Goal: Check status: Check status

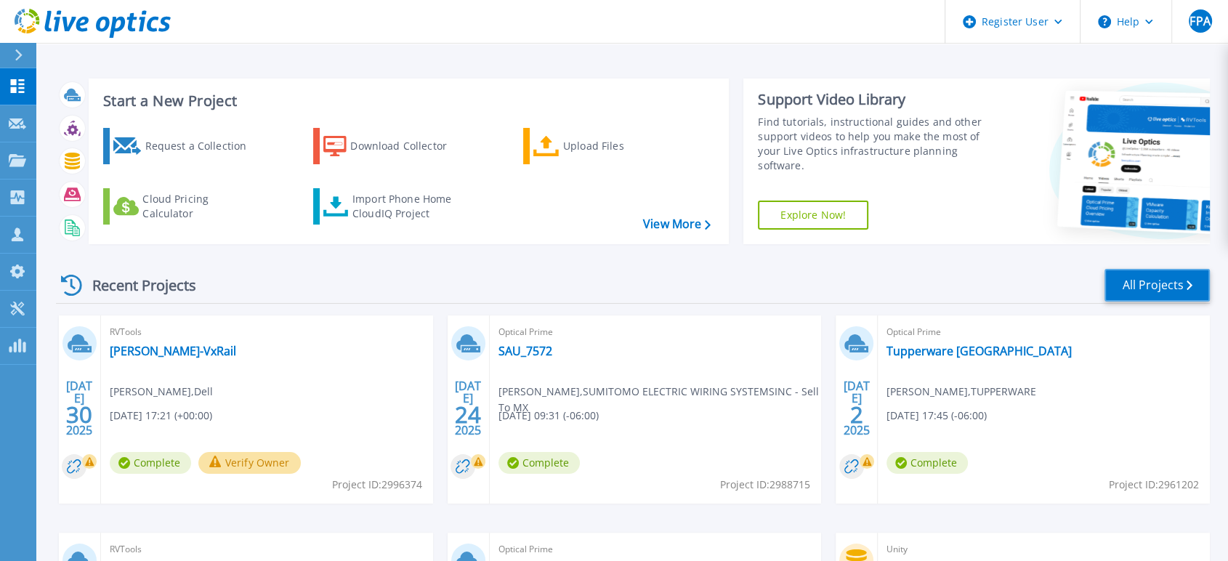
click at [1175, 289] on link "All Projects" at bounding box center [1156, 285] width 105 height 33
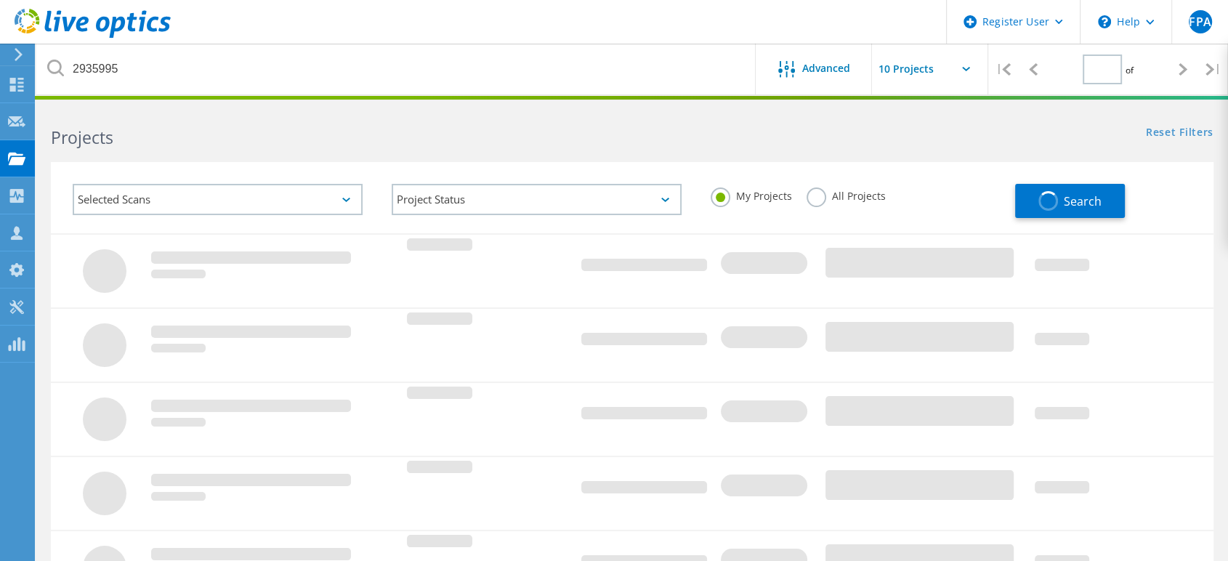
type input "1"
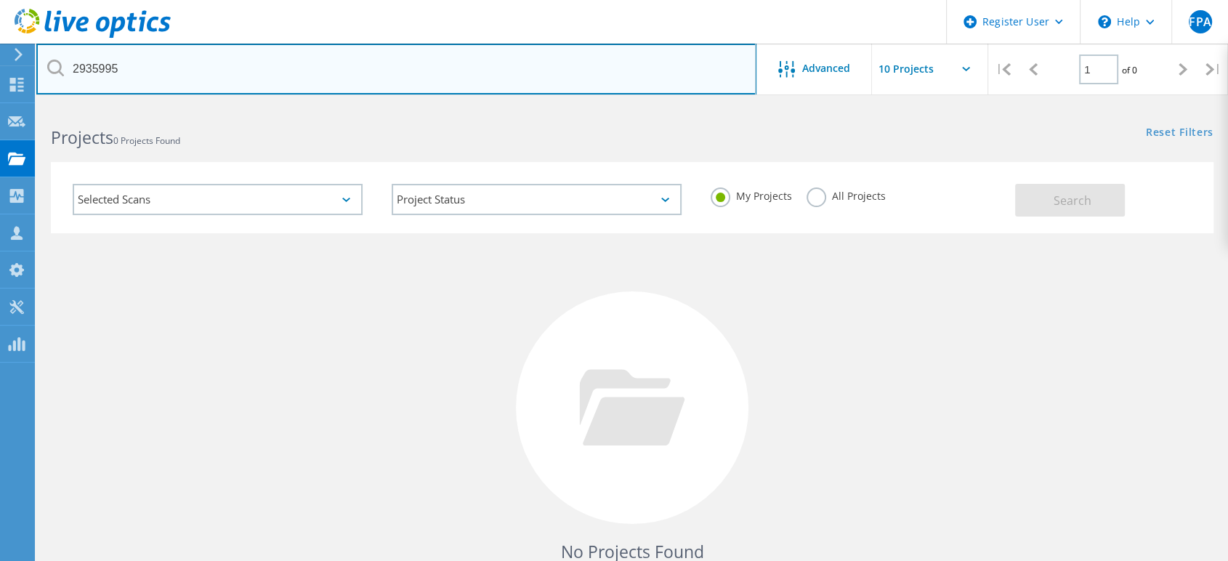
click at [216, 73] on input "2935995" at bounding box center [396, 69] width 720 height 51
type input "2"
paste input "3021084"
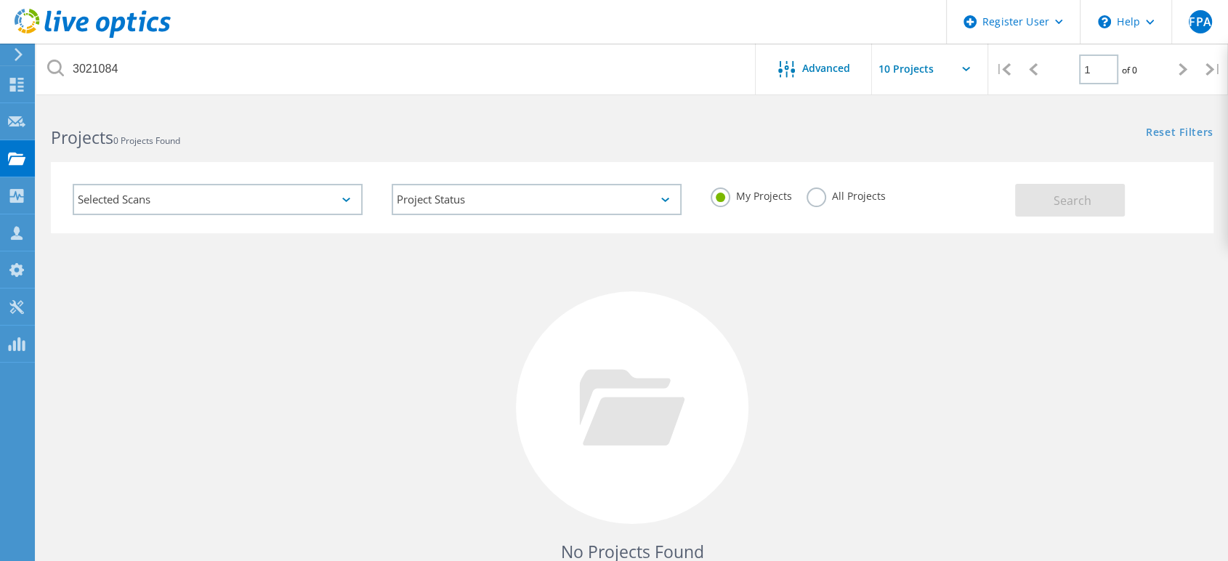
click at [816, 200] on label "All Projects" at bounding box center [845, 194] width 79 height 14
click at [0, 0] on input "All Projects" at bounding box center [0, 0] width 0 height 0
click at [1042, 203] on button "Search" at bounding box center [1070, 200] width 110 height 33
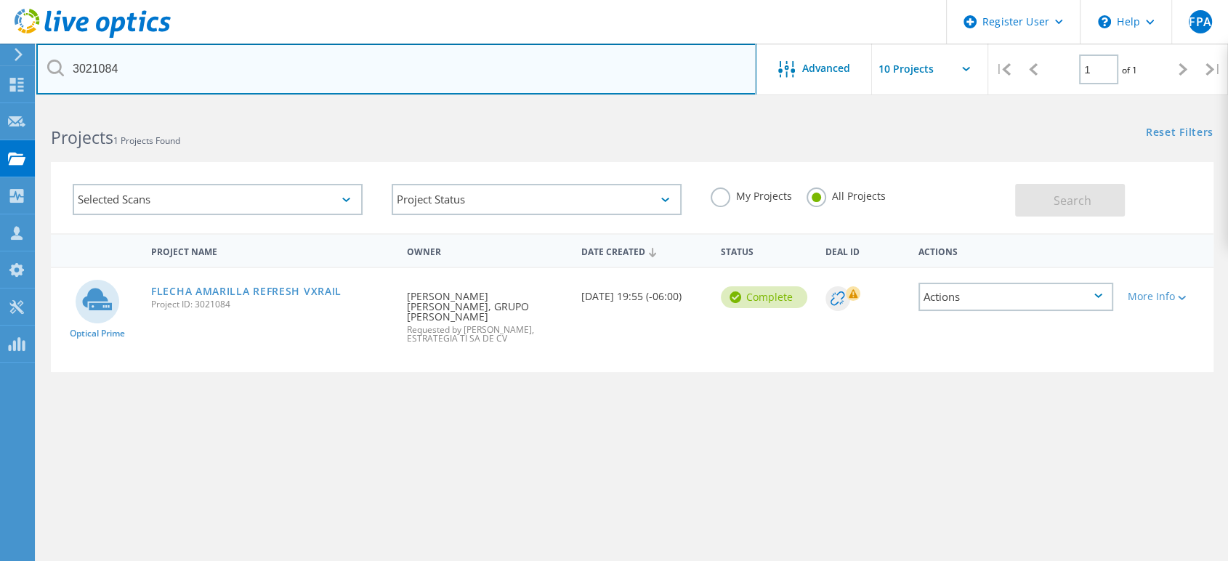
drag, startPoint x: 140, startPoint y: 66, endPoint x: 62, endPoint y: 70, distance: 77.8
click at [62, 70] on div "3021084" at bounding box center [395, 69] width 719 height 51
type input "2905859"
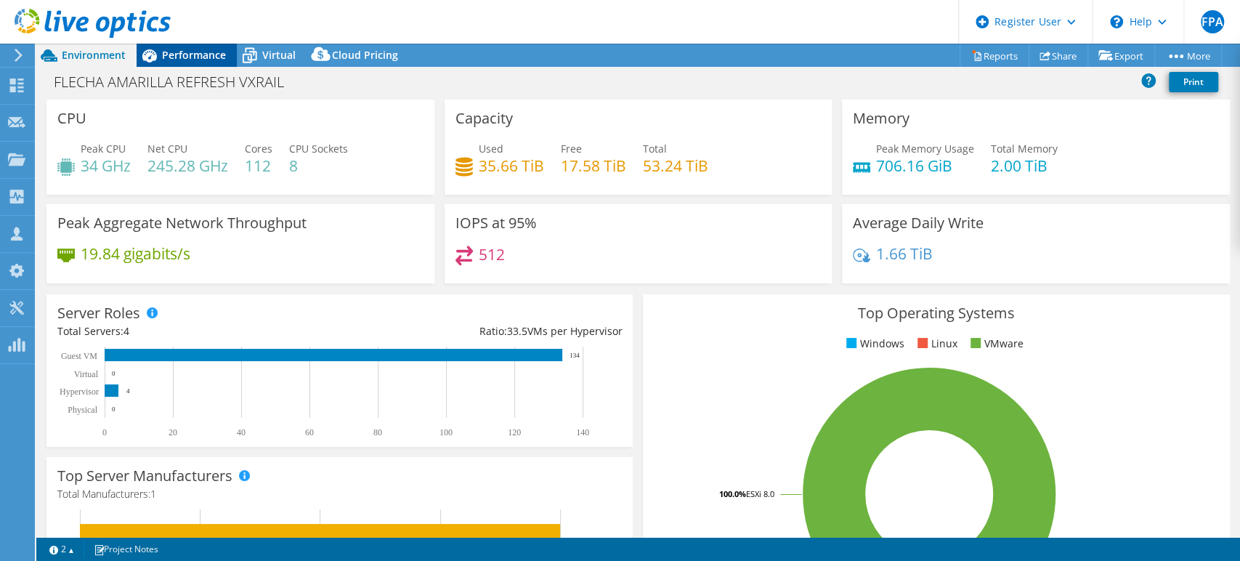
click at [185, 51] on span "Performance" at bounding box center [194, 55] width 64 height 14
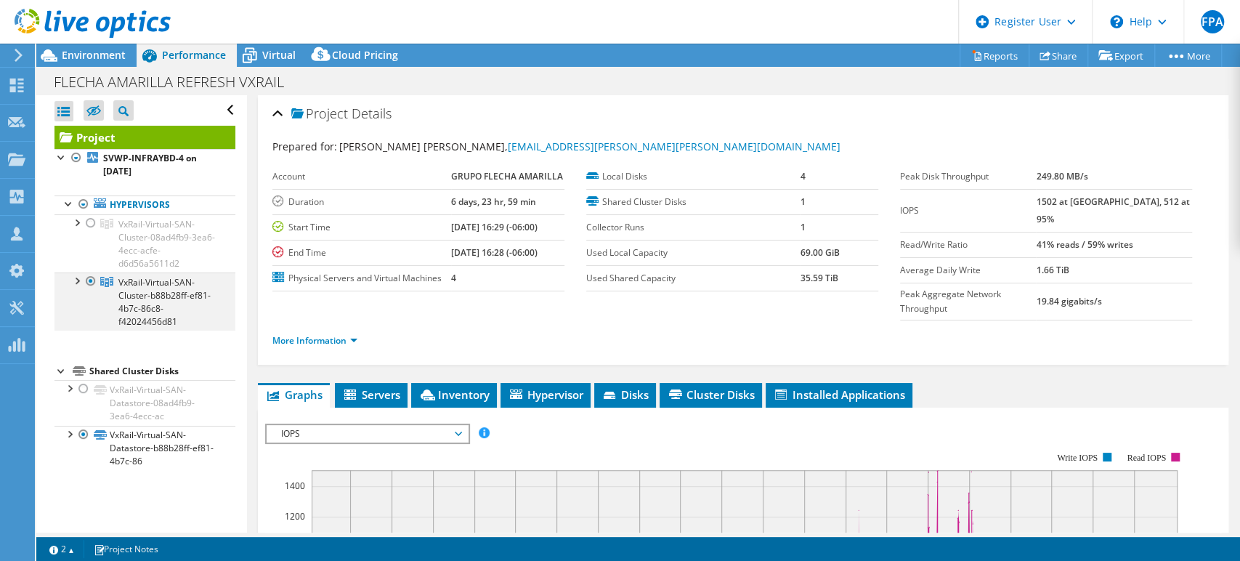
click at [71, 282] on div at bounding box center [76, 279] width 15 height 15
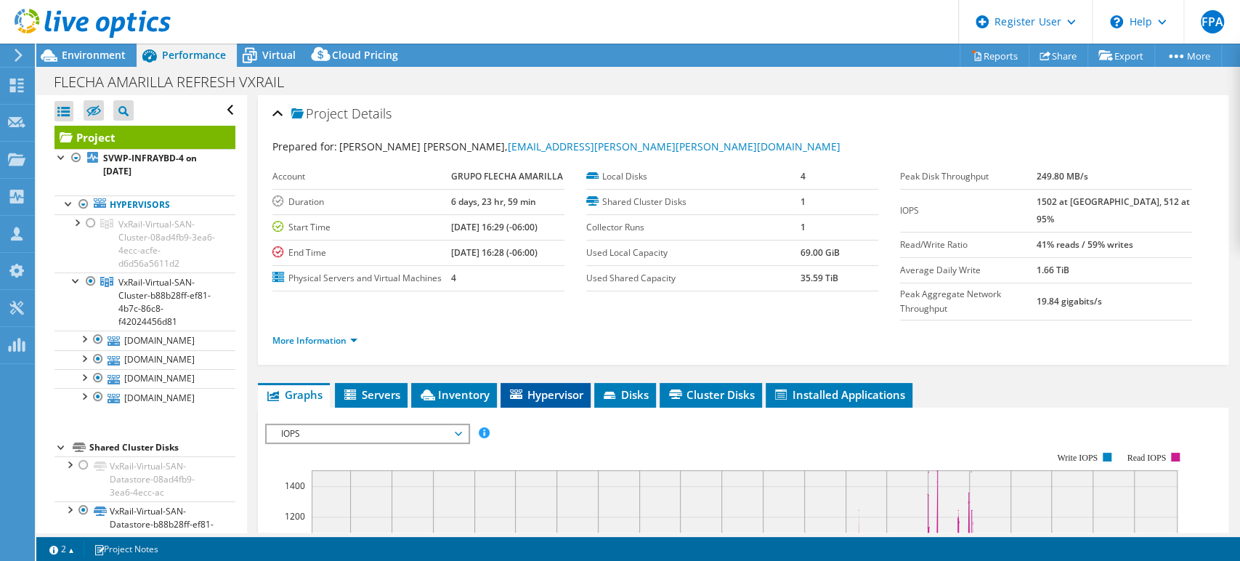
click at [552, 387] on span "Hypervisor" at bounding box center [546, 394] width 76 height 15
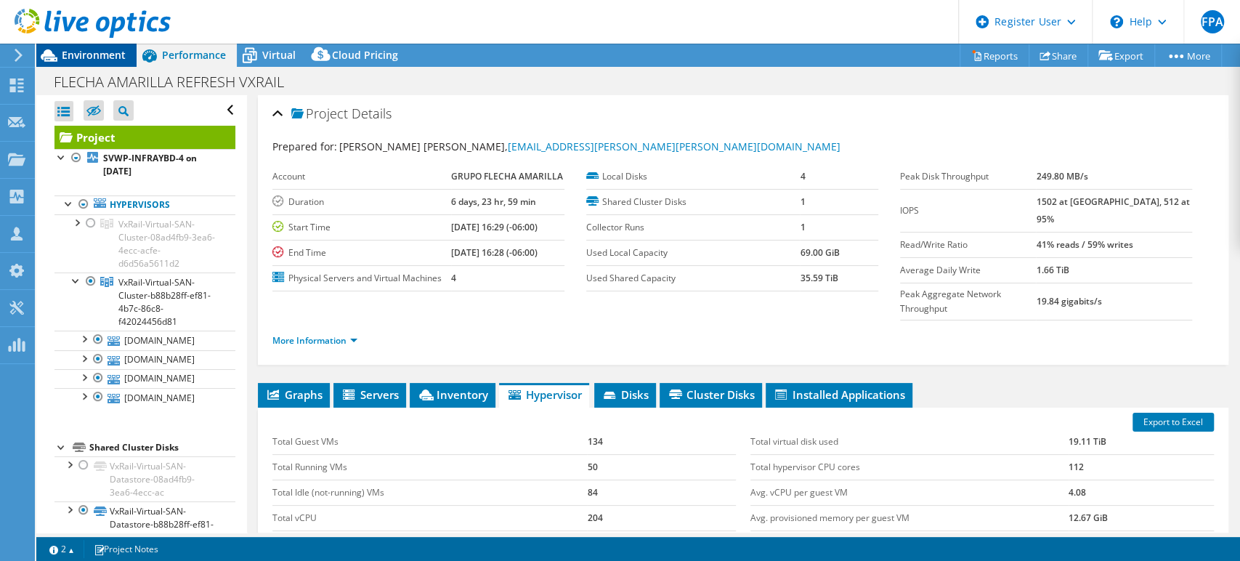
click at [98, 62] on div "Environment" at bounding box center [86, 55] width 100 height 23
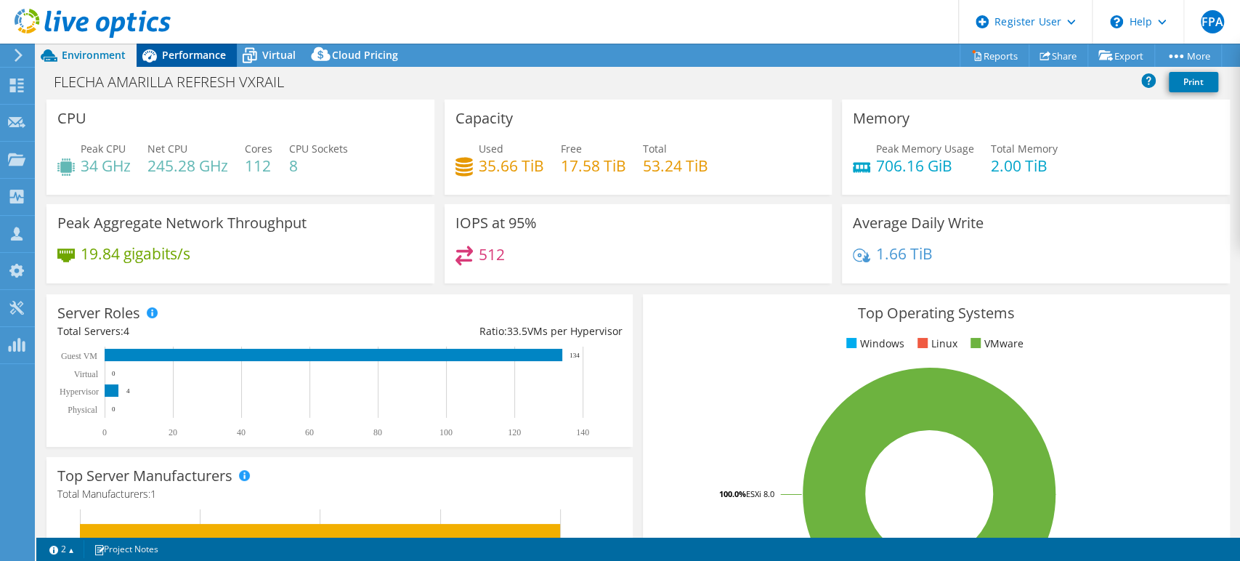
click at [196, 59] on span "Performance" at bounding box center [194, 55] width 64 height 14
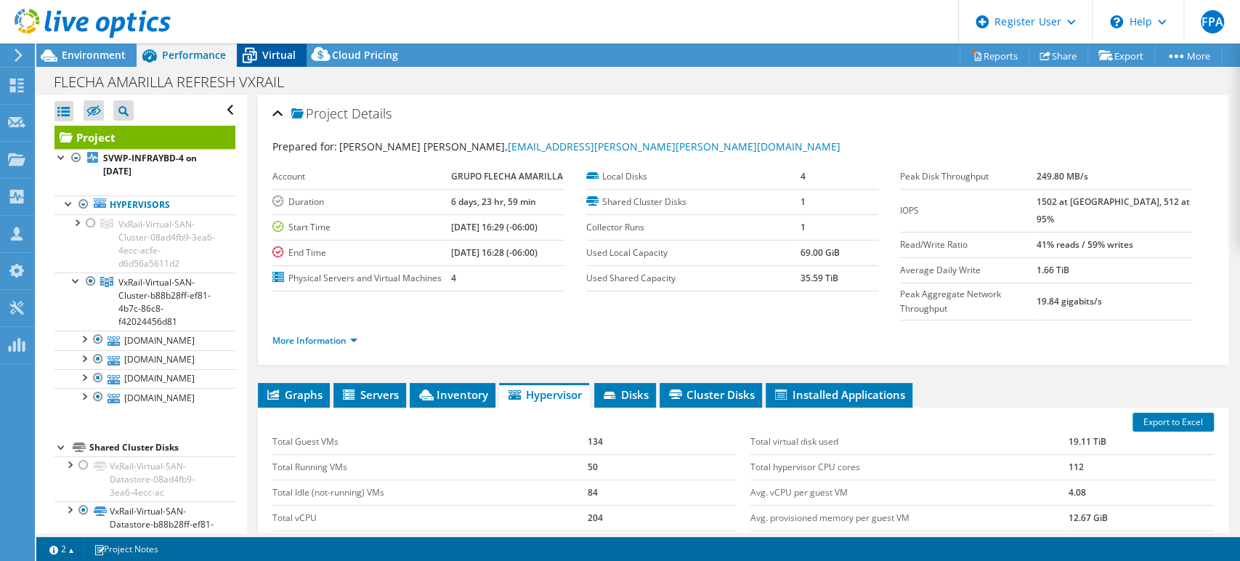
click at [286, 66] on div "Virtual" at bounding box center [272, 55] width 70 height 23
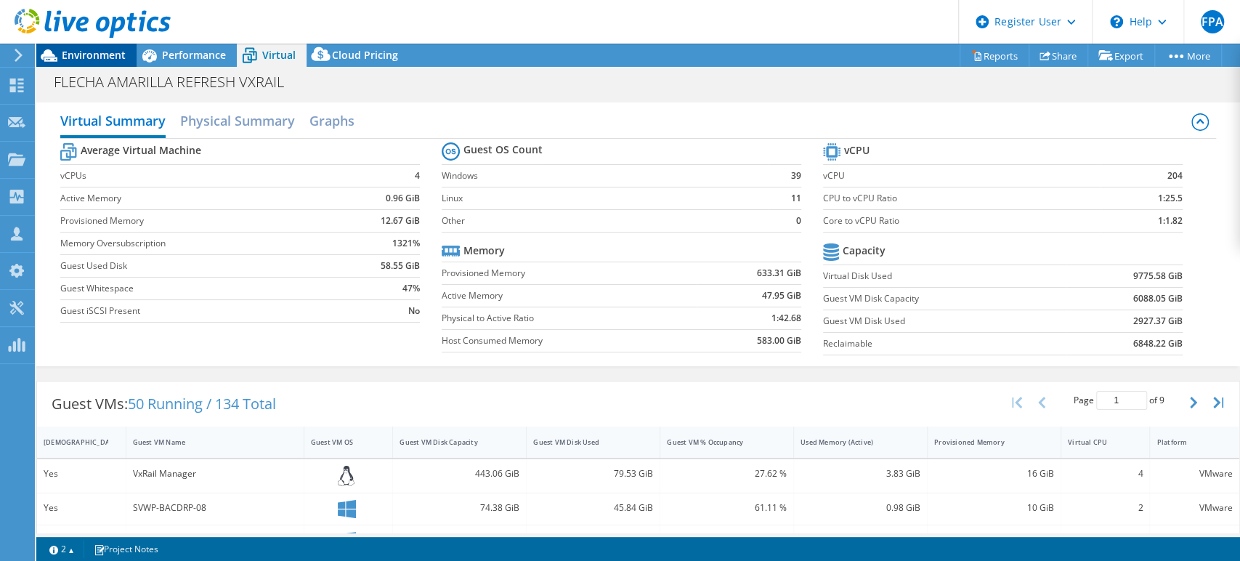
click at [84, 50] on span "Environment" at bounding box center [94, 55] width 64 height 14
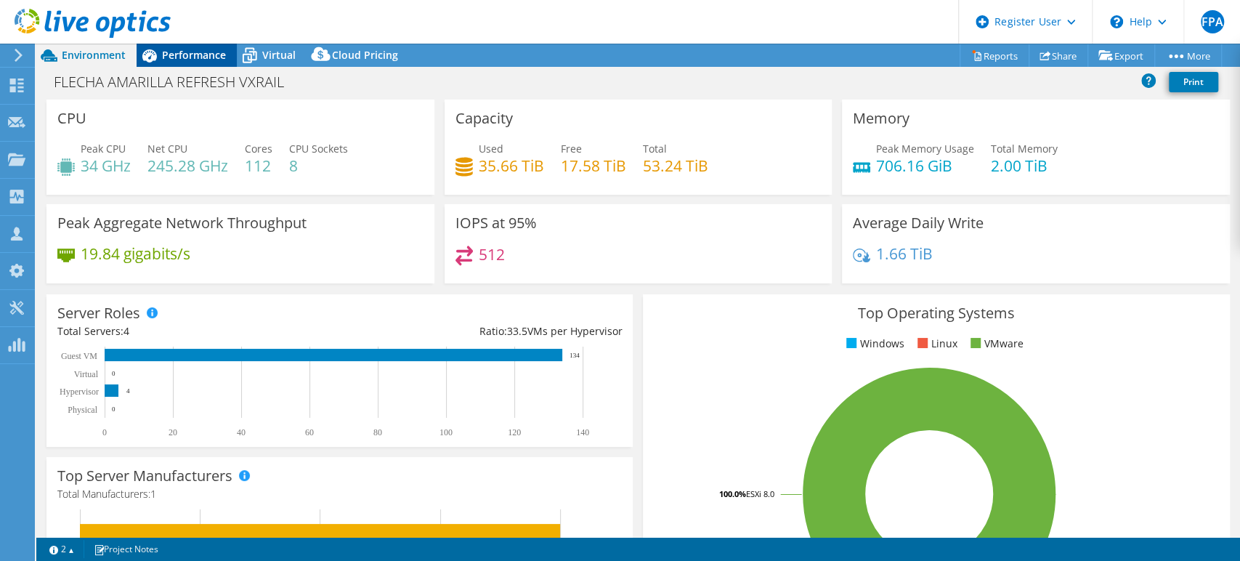
click at [203, 62] on div "Performance" at bounding box center [187, 55] width 100 height 23
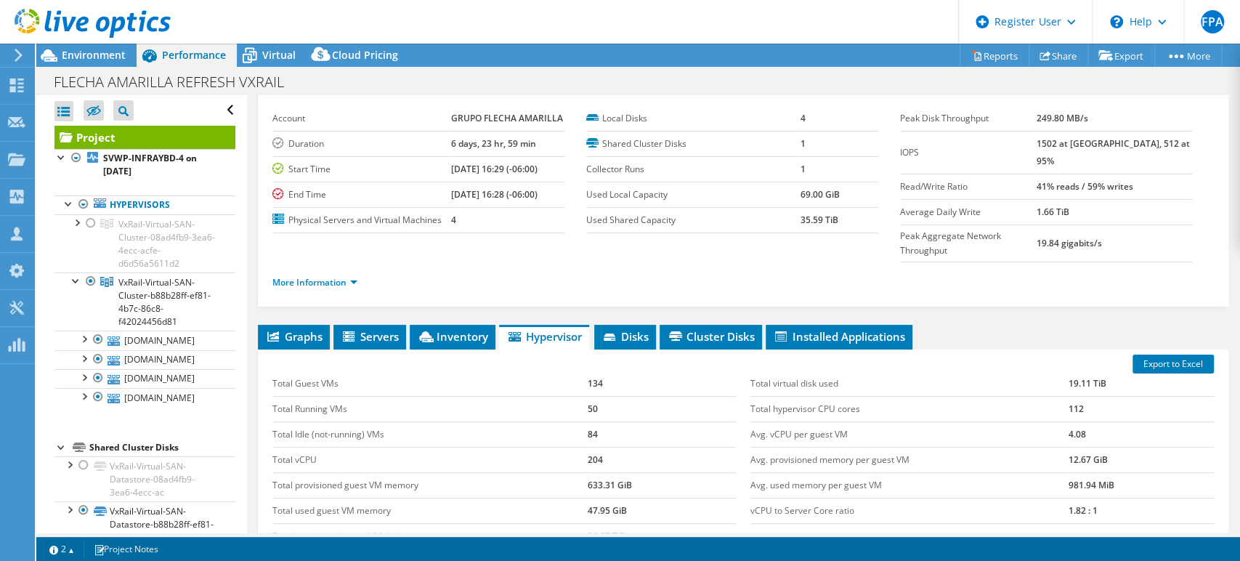
scroll to position [81, 0]
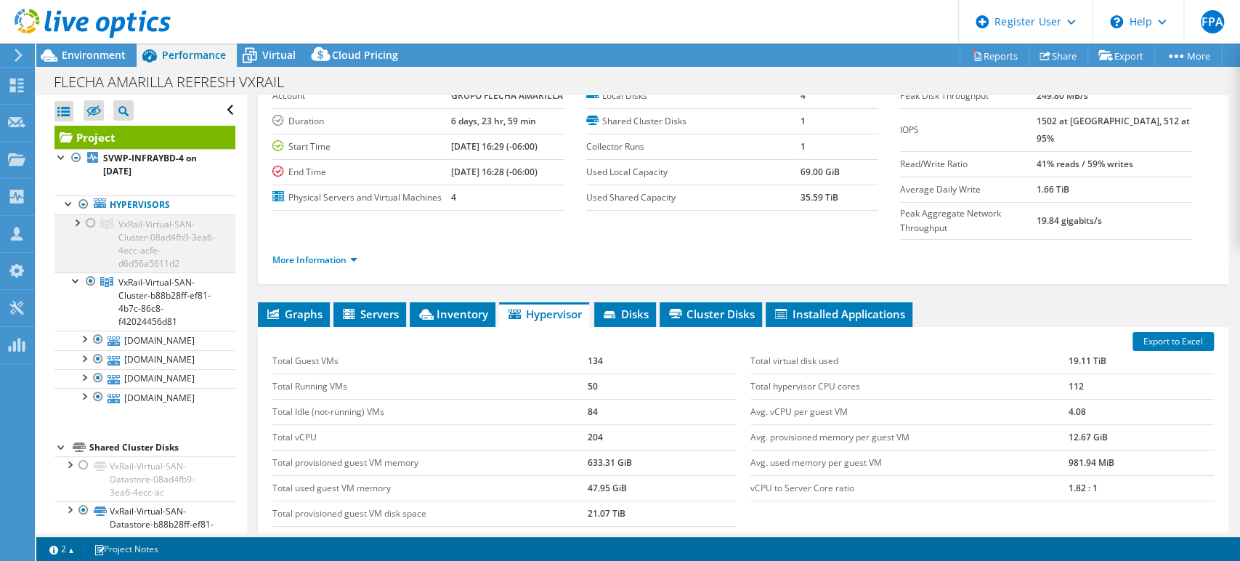
click at [77, 219] on div at bounding box center [76, 221] width 15 height 15
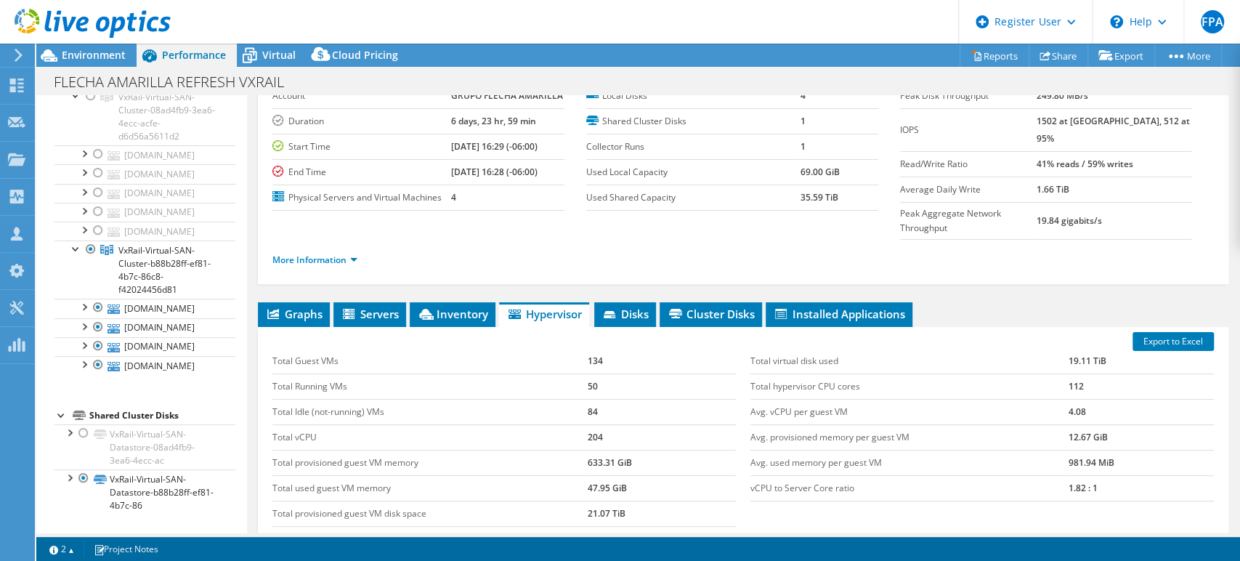
scroll to position [243, 0]
click at [68, 479] on div at bounding box center [69, 476] width 15 height 15
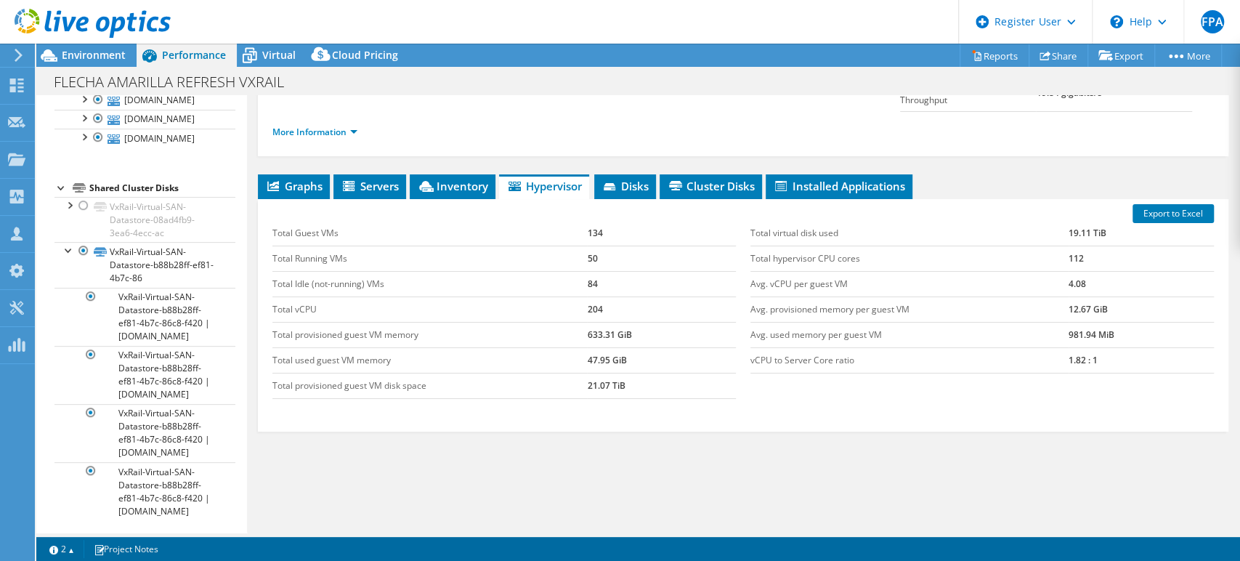
scroll to position [360, 0]
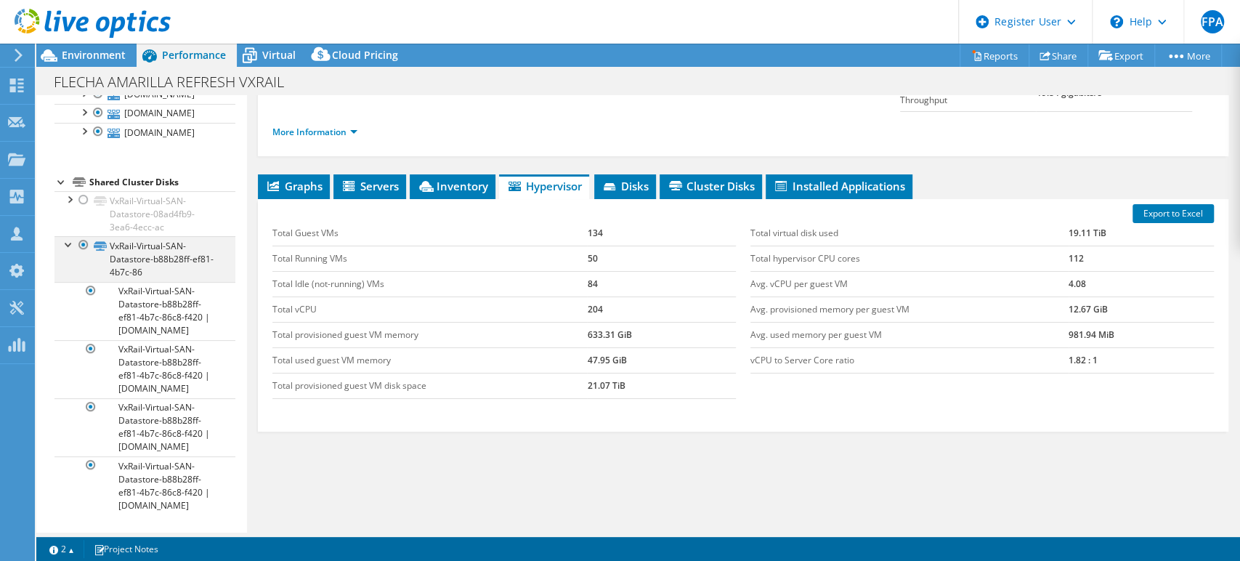
click at [68, 251] on div at bounding box center [69, 243] width 15 height 15
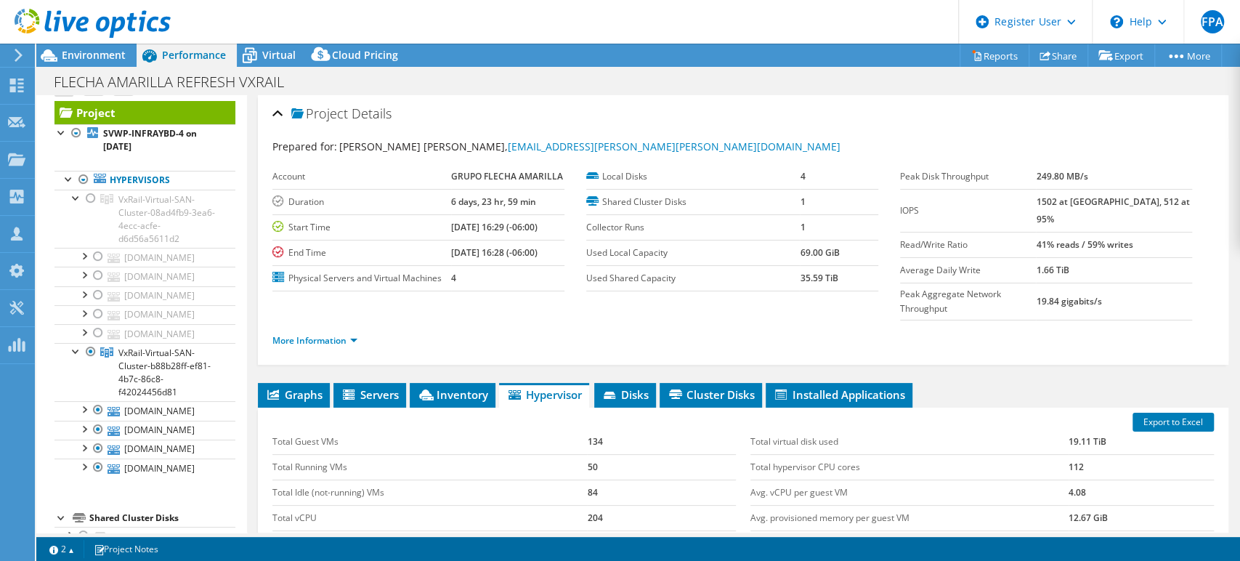
scroll to position [0, 0]
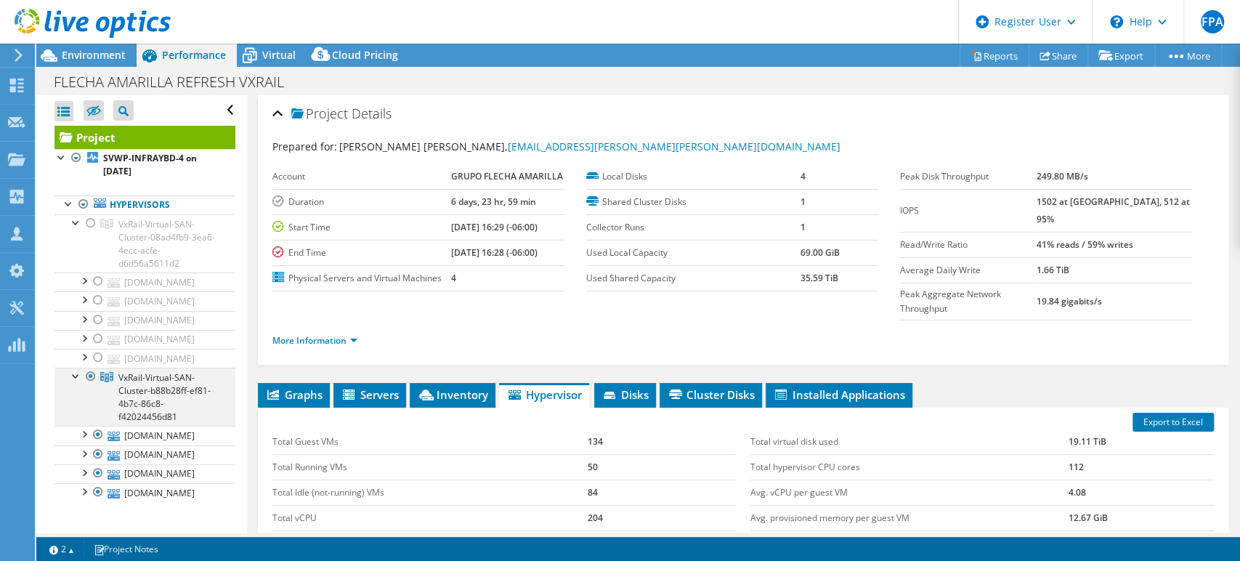
click at [88, 385] on div at bounding box center [91, 376] width 15 height 17
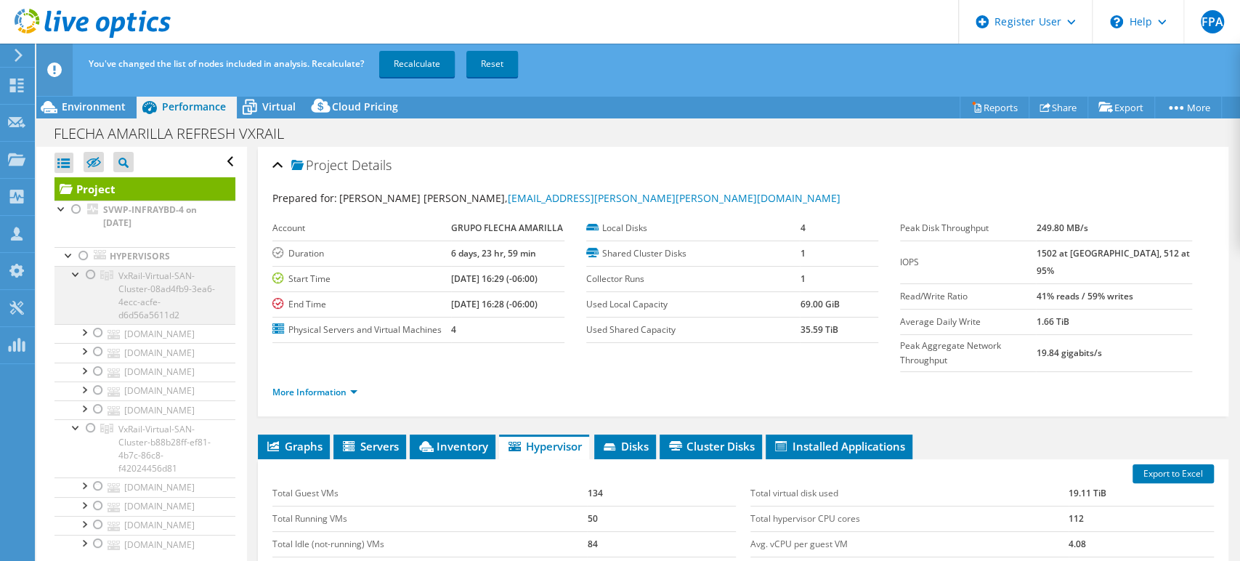
click at [92, 273] on div at bounding box center [91, 274] width 15 height 17
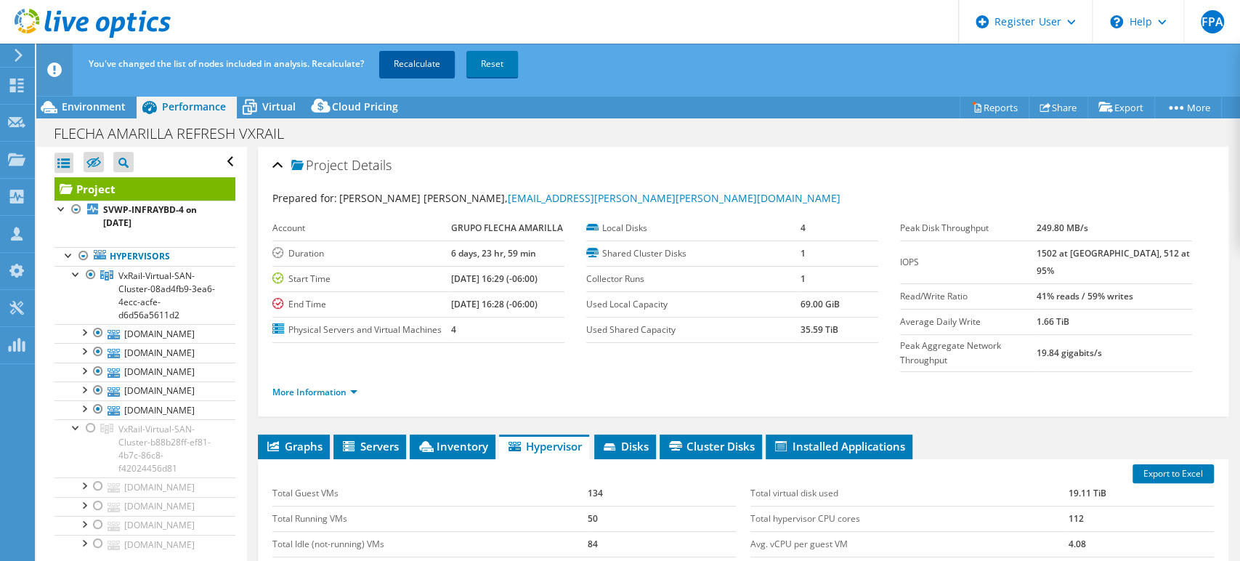
click at [413, 65] on link "Recalculate" at bounding box center [417, 64] width 76 height 26
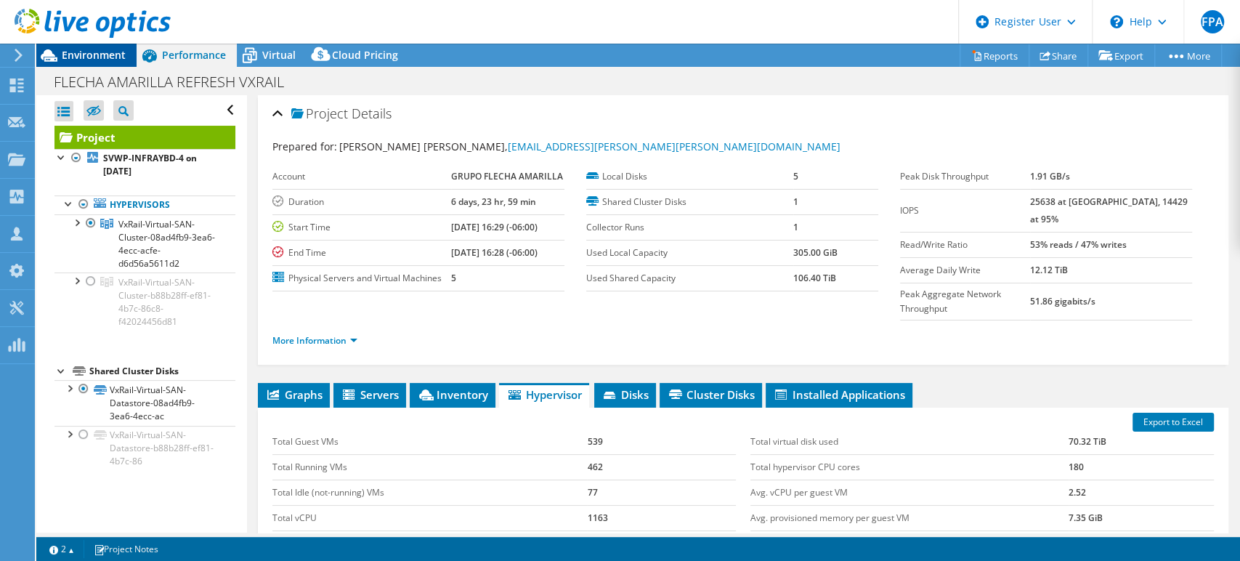
click at [100, 56] on span "Environment" at bounding box center [94, 55] width 64 height 14
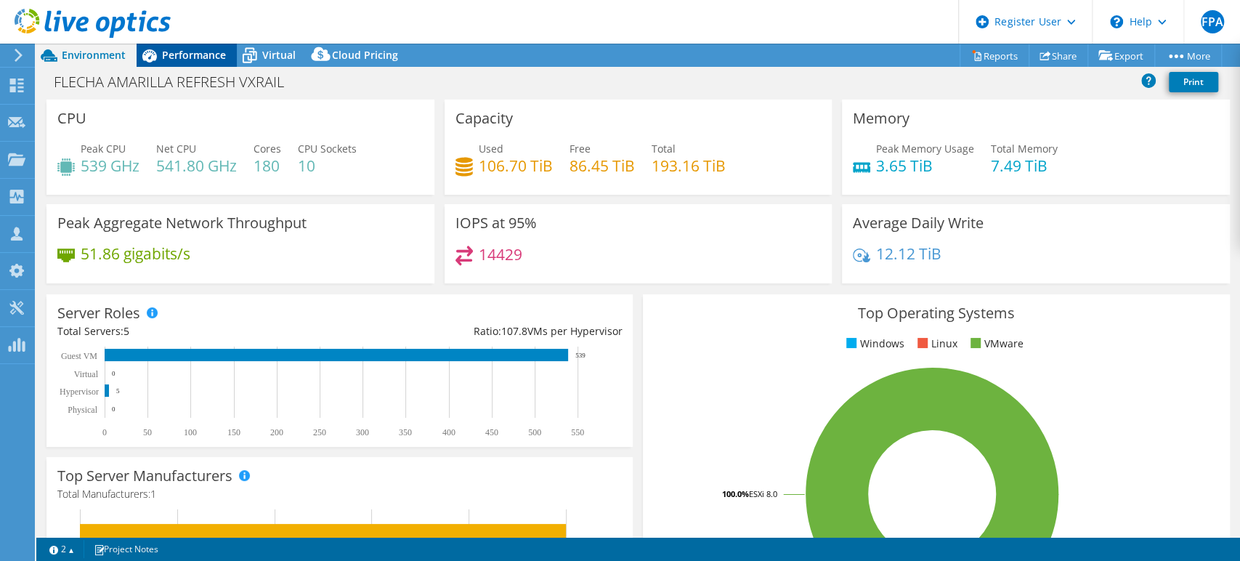
click at [198, 54] on span "Performance" at bounding box center [194, 55] width 64 height 14
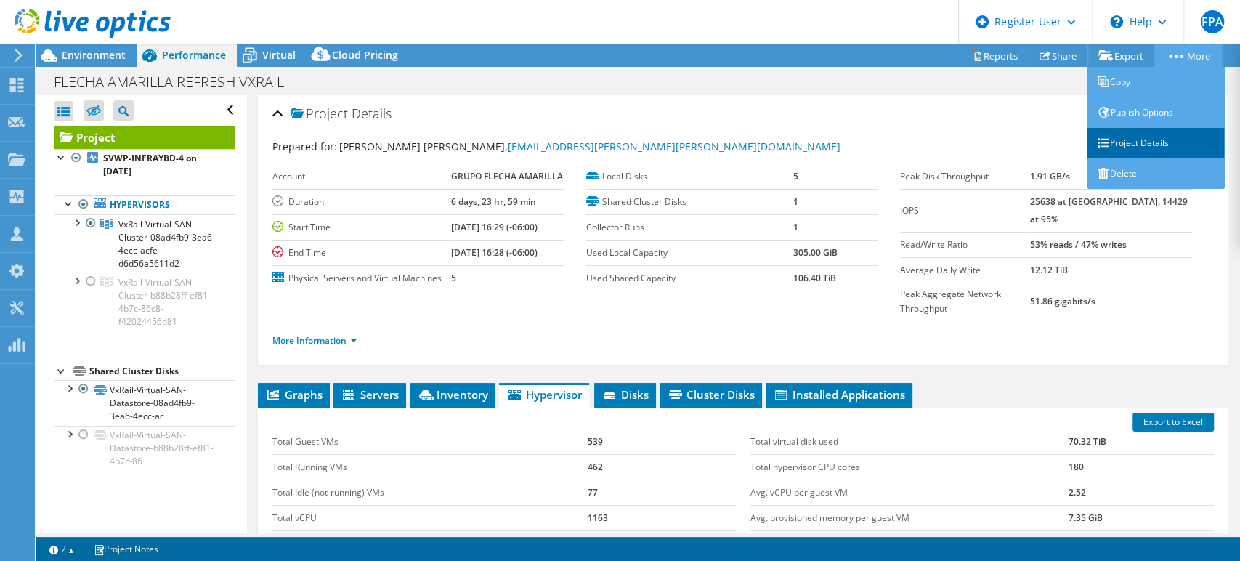
click at [1128, 145] on link "Project Details" at bounding box center [1156, 143] width 138 height 31
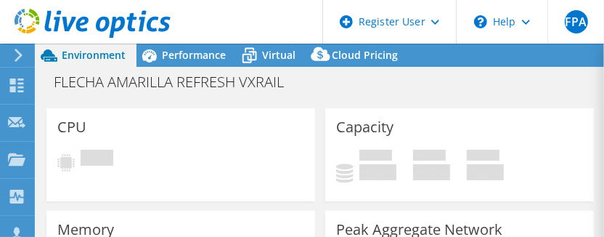
select select "USD"
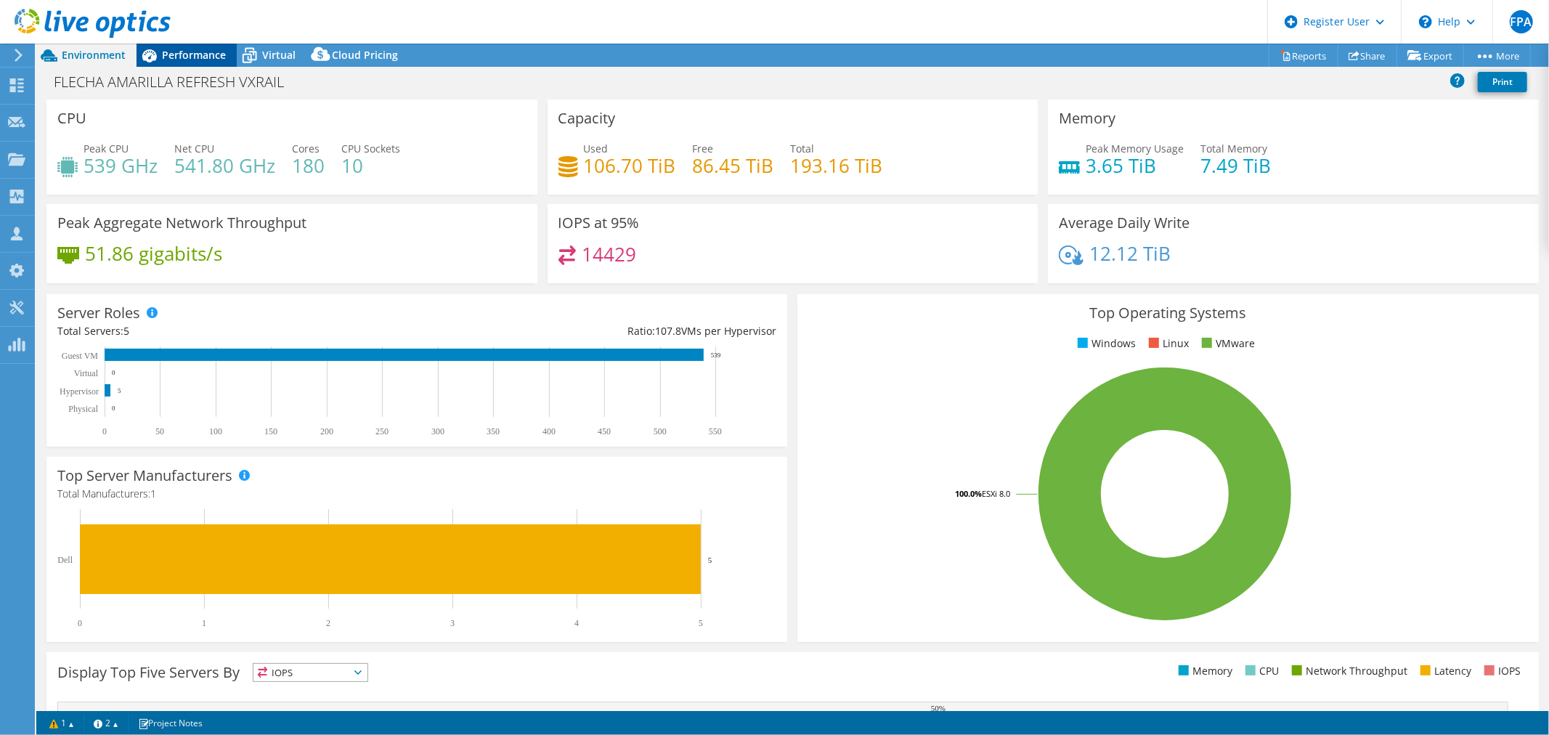
click at [201, 49] on span "Performance" at bounding box center [194, 55] width 64 height 14
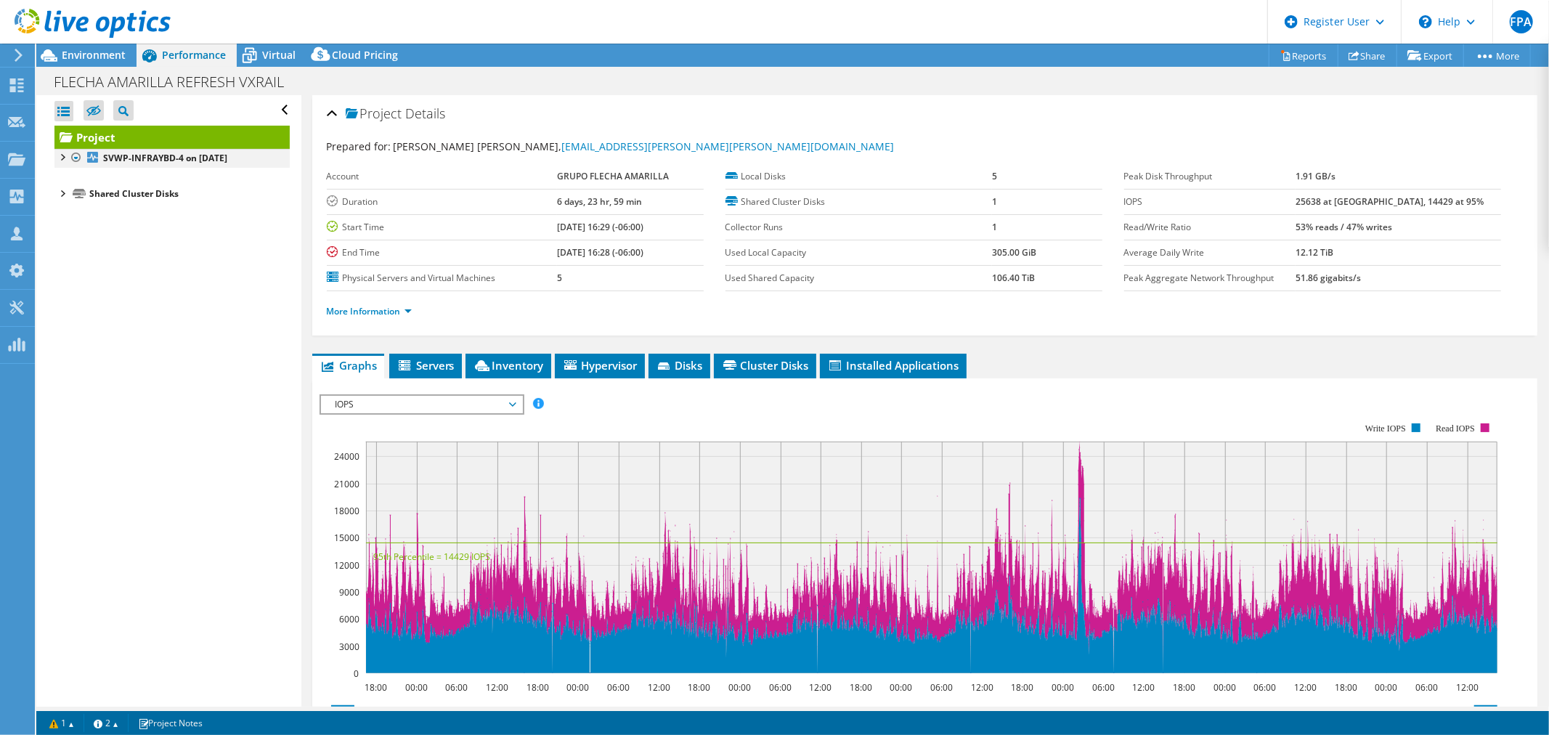
click at [62, 158] on div at bounding box center [61, 156] width 15 height 15
click at [65, 190] on div at bounding box center [69, 189] width 15 height 15
click at [62, 312] on div at bounding box center [61, 304] width 15 height 15
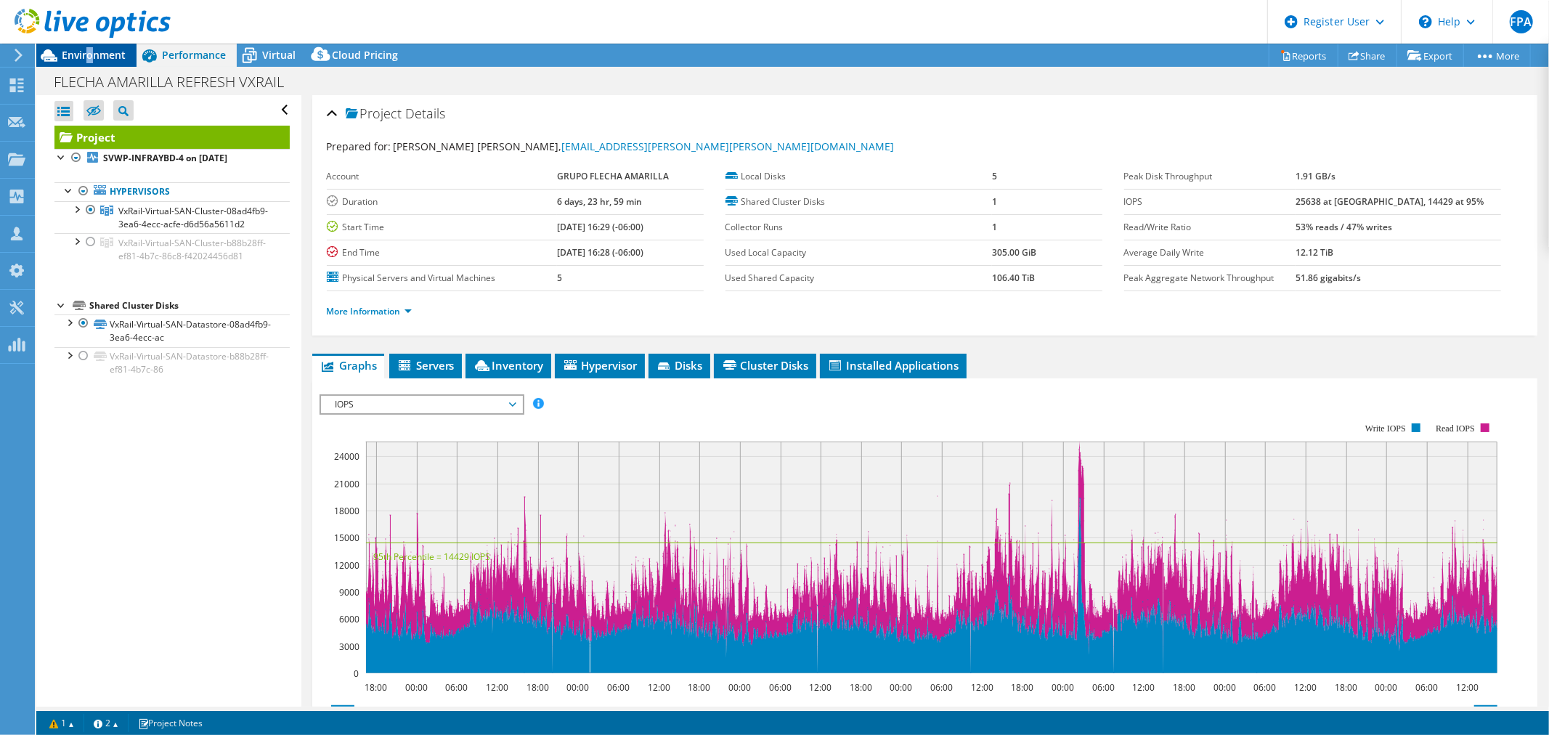
click at [91, 59] on span "Environment" at bounding box center [94, 55] width 64 height 14
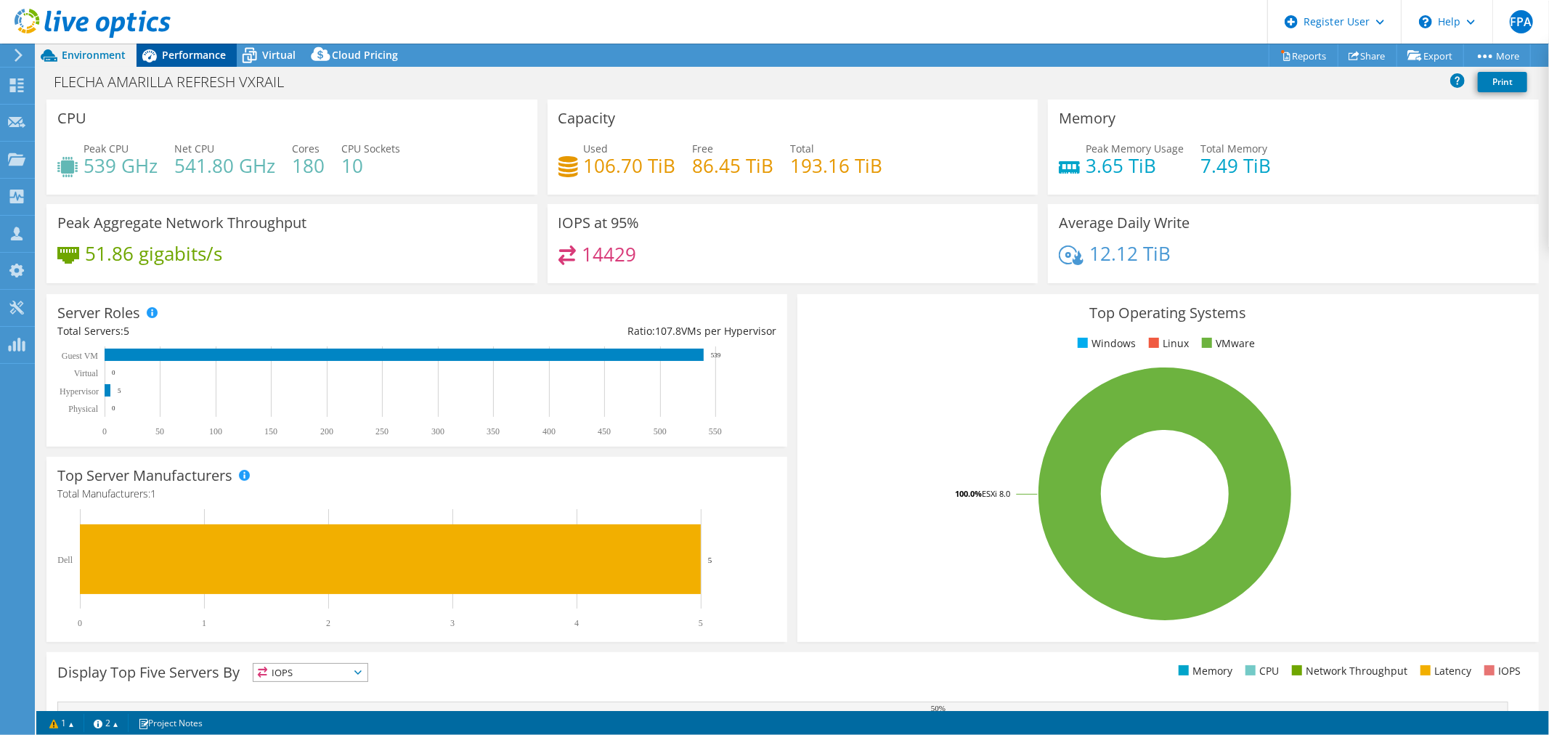
click at [206, 54] on span "Performance" at bounding box center [194, 55] width 64 height 14
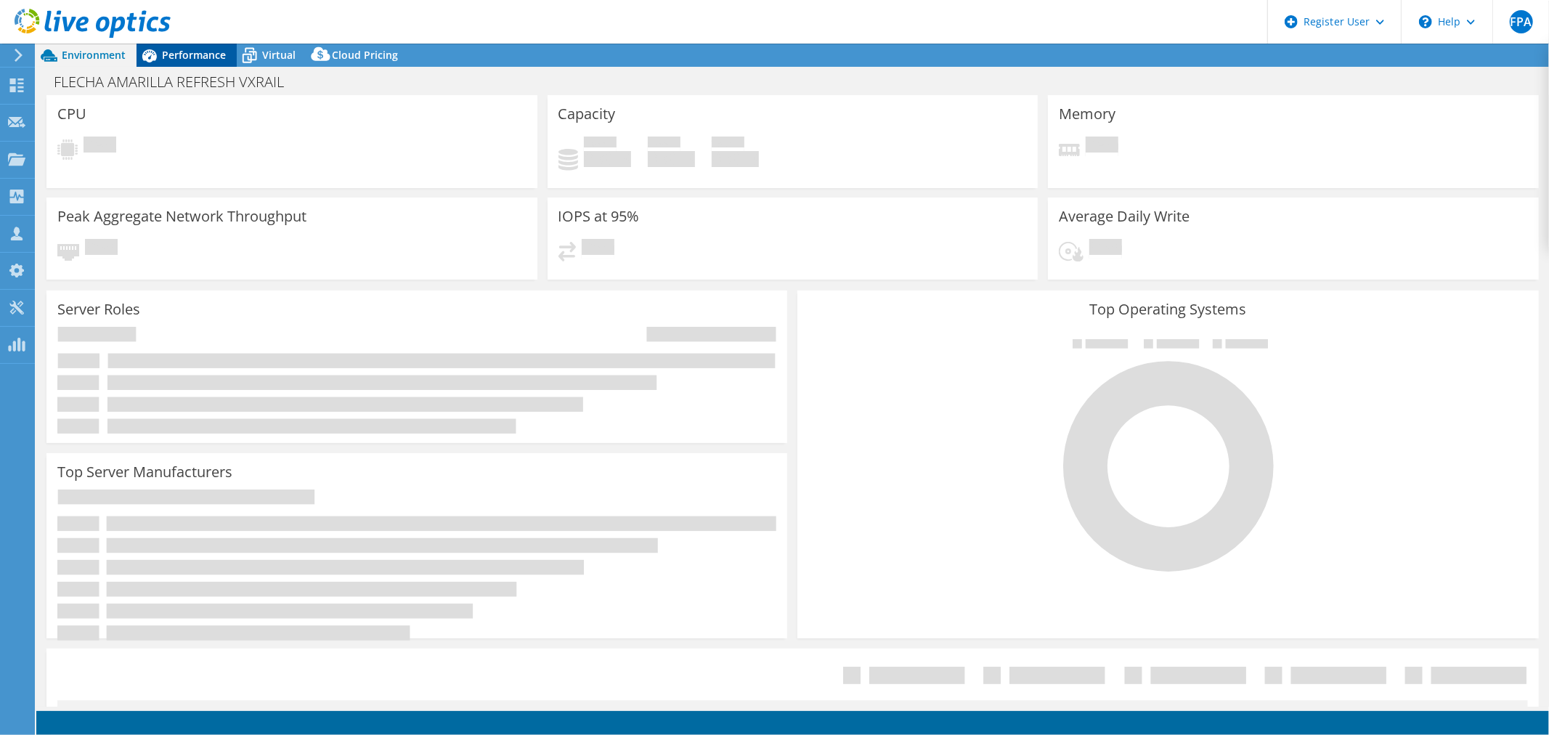
select select
select select "USD"
click at [196, 53] on span "Performance" at bounding box center [194, 55] width 64 height 14
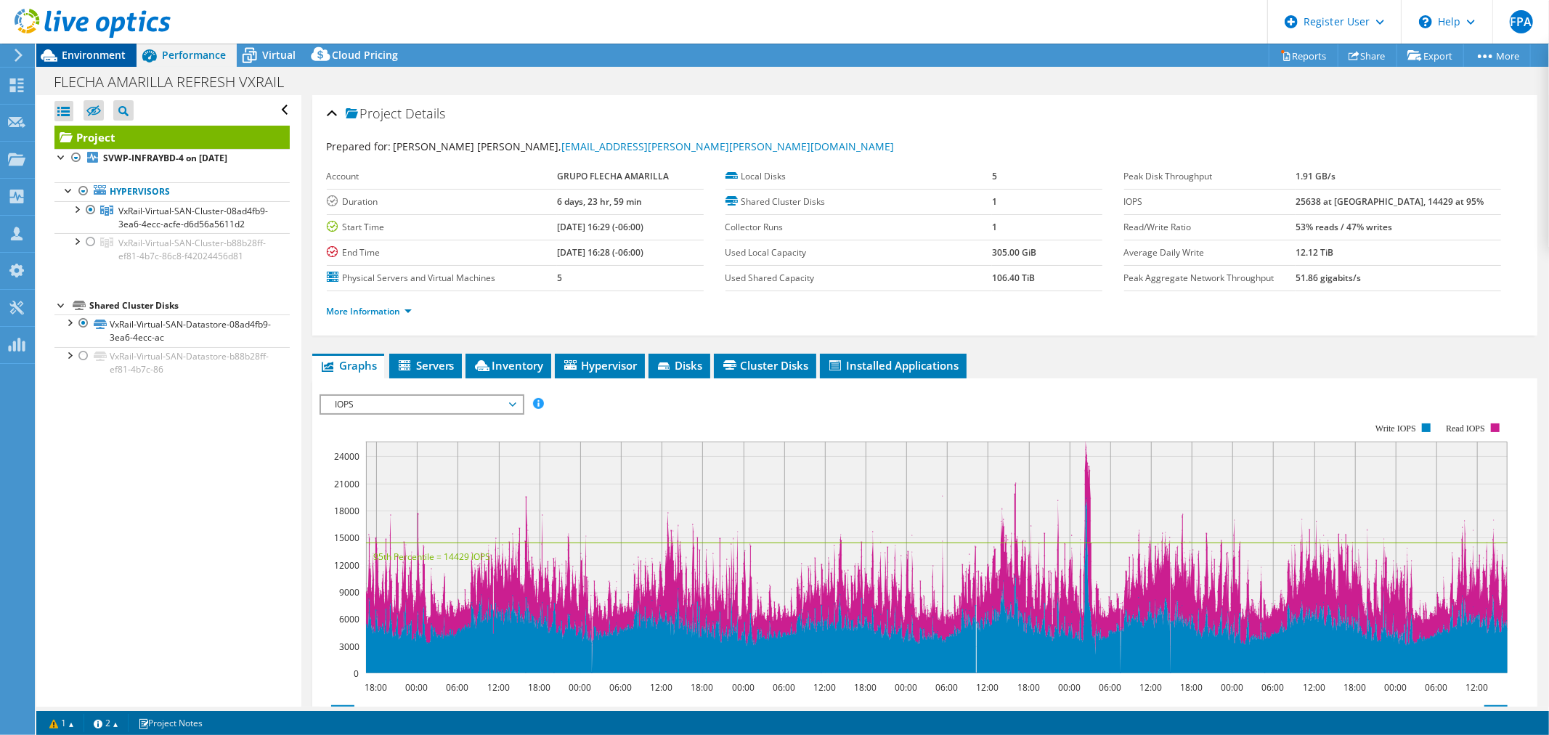
click at [113, 56] on span "Environment" at bounding box center [94, 55] width 64 height 14
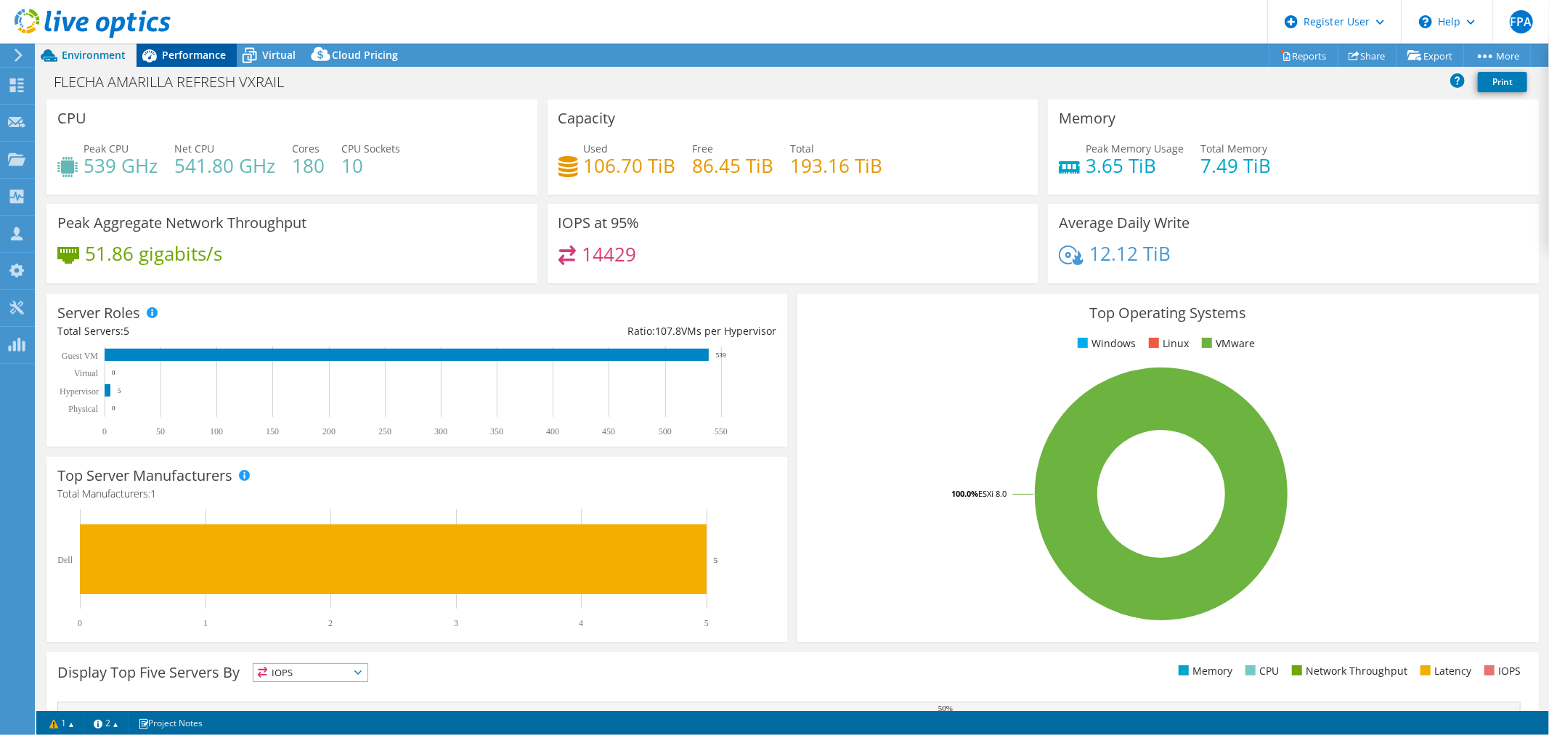
click at [211, 58] on span "Performance" at bounding box center [194, 55] width 64 height 14
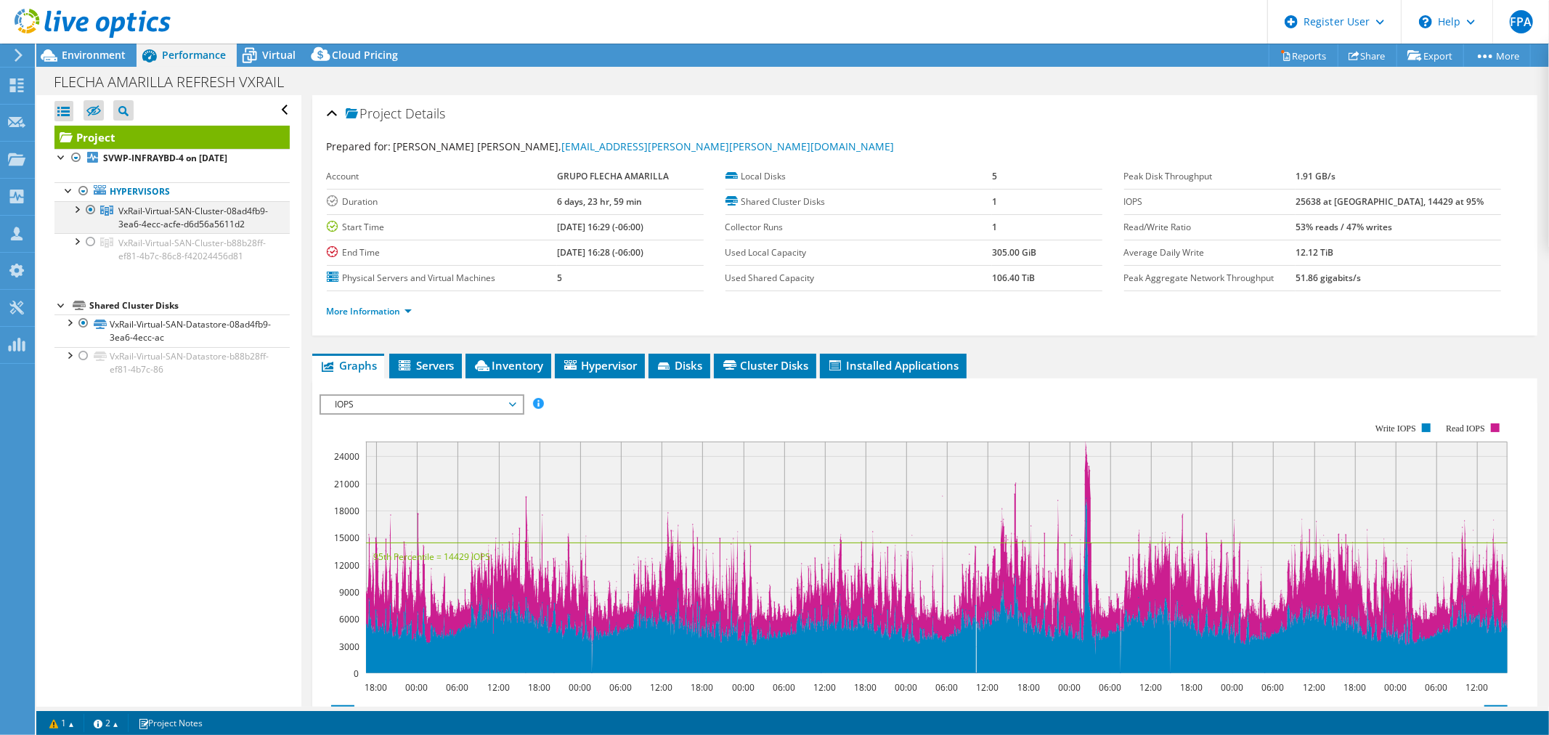
click at [77, 205] on div at bounding box center [76, 208] width 15 height 15
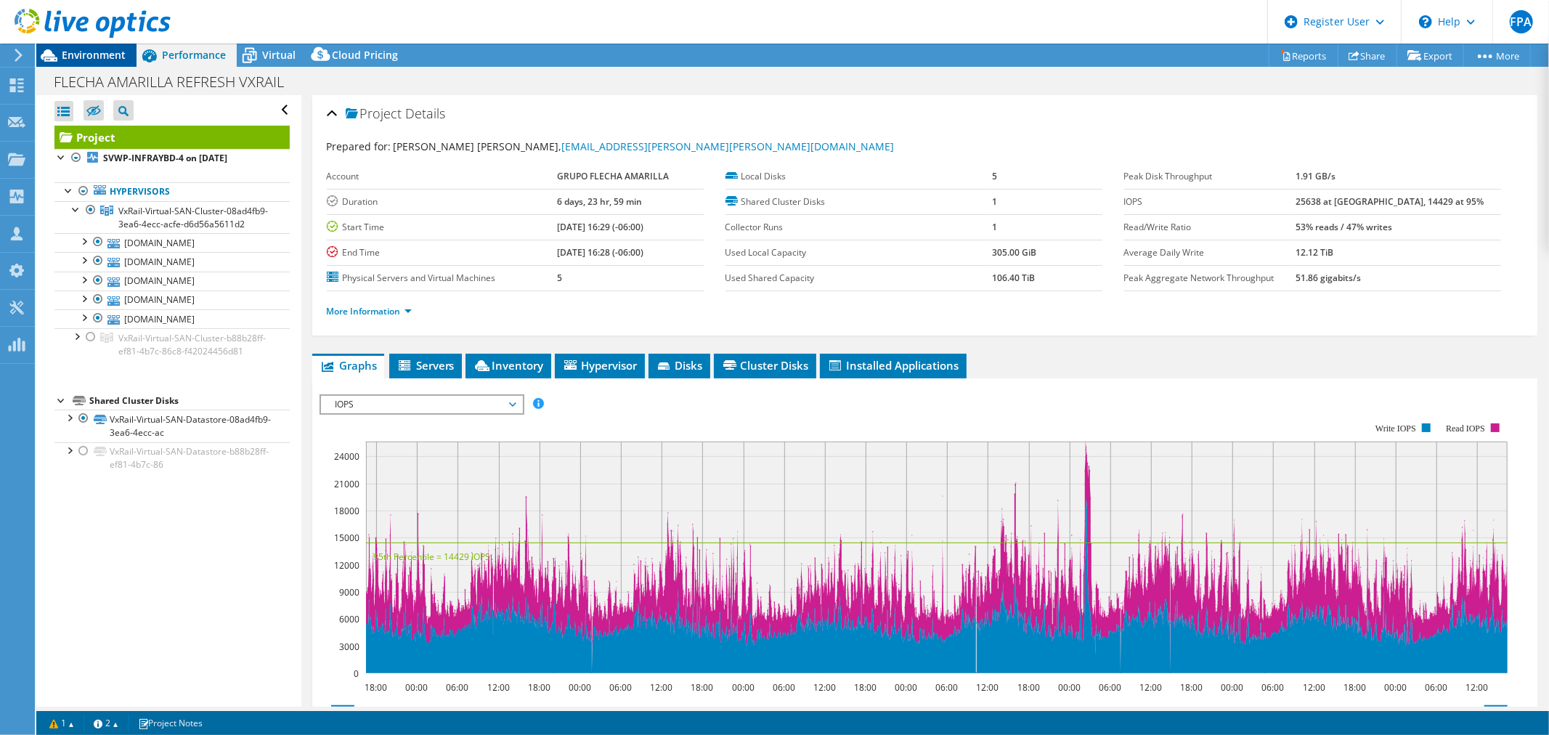
click at [93, 60] on span "Environment" at bounding box center [94, 55] width 64 height 14
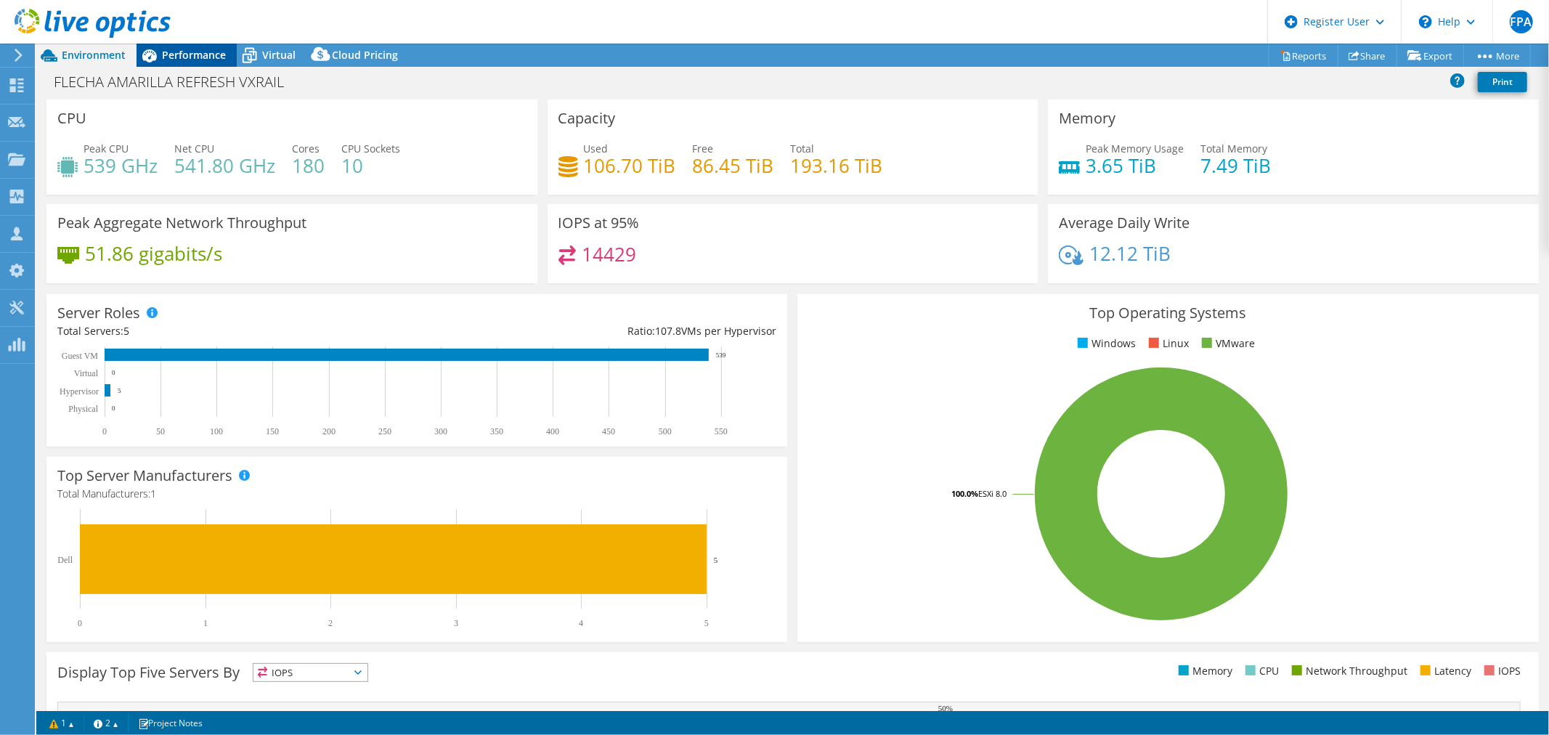
click at [193, 54] on span "Performance" at bounding box center [194, 55] width 64 height 14
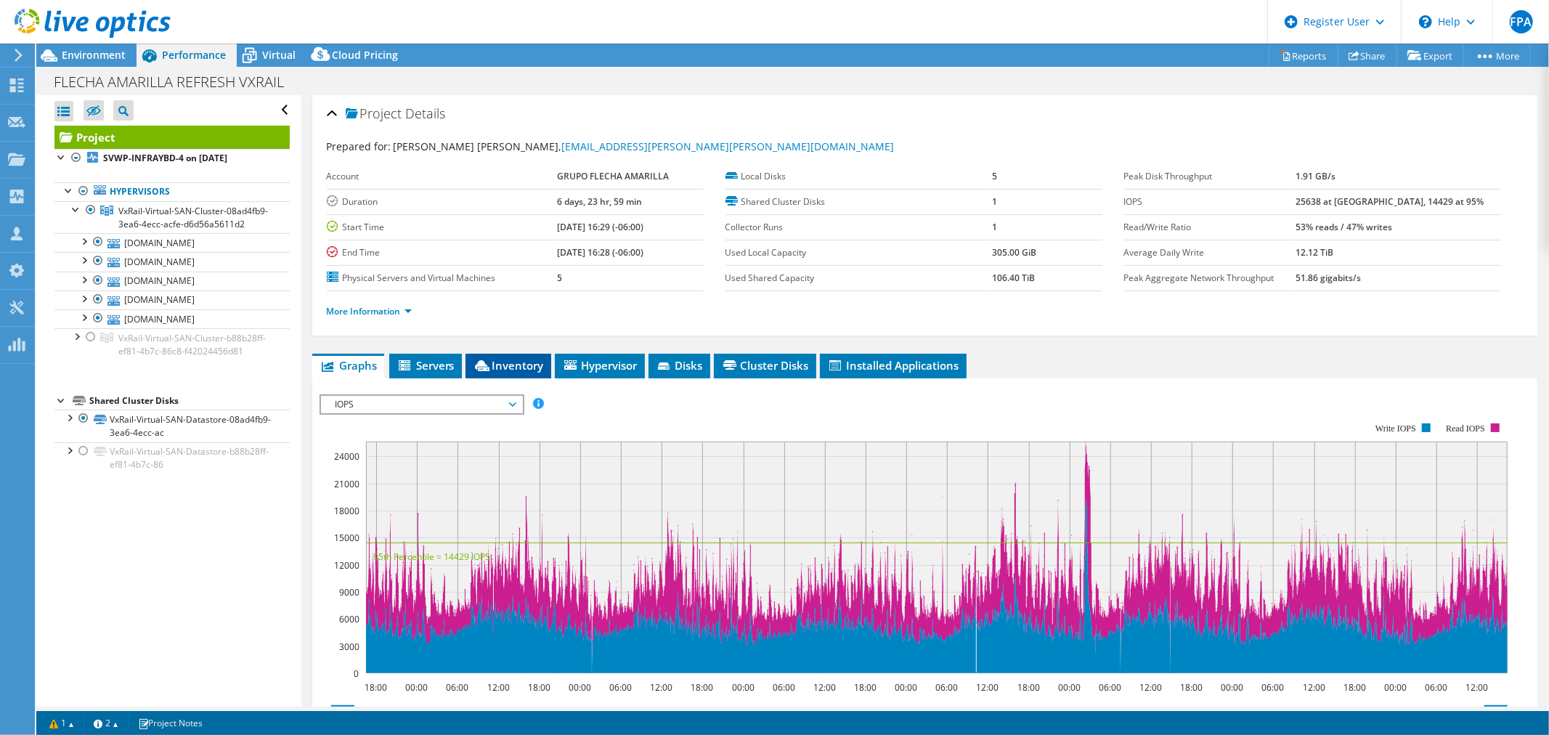
click at [513, 360] on span "Inventory" at bounding box center [508, 365] width 71 height 15
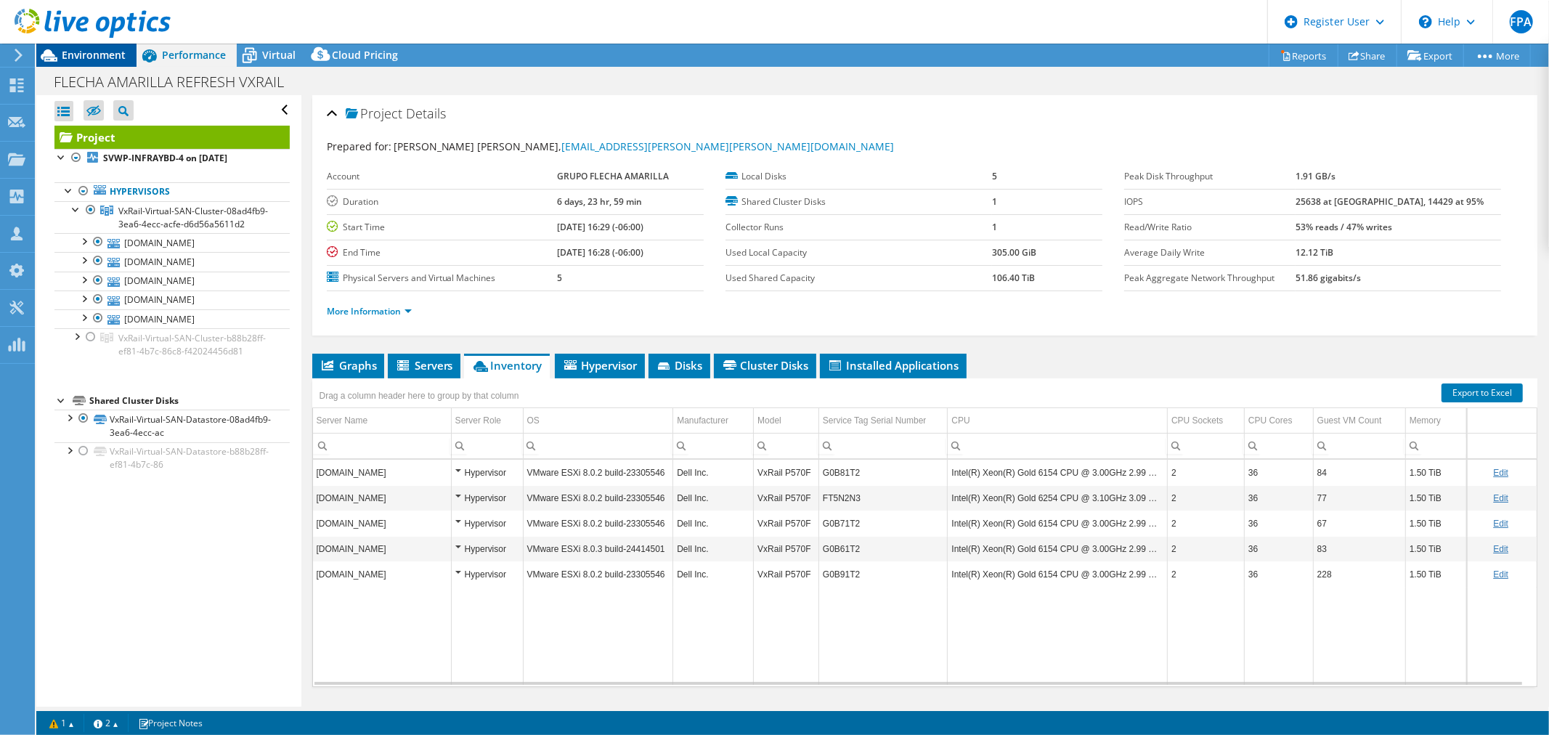
click at [97, 54] on span "Environment" at bounding box center [94, 55] width 64 height 14
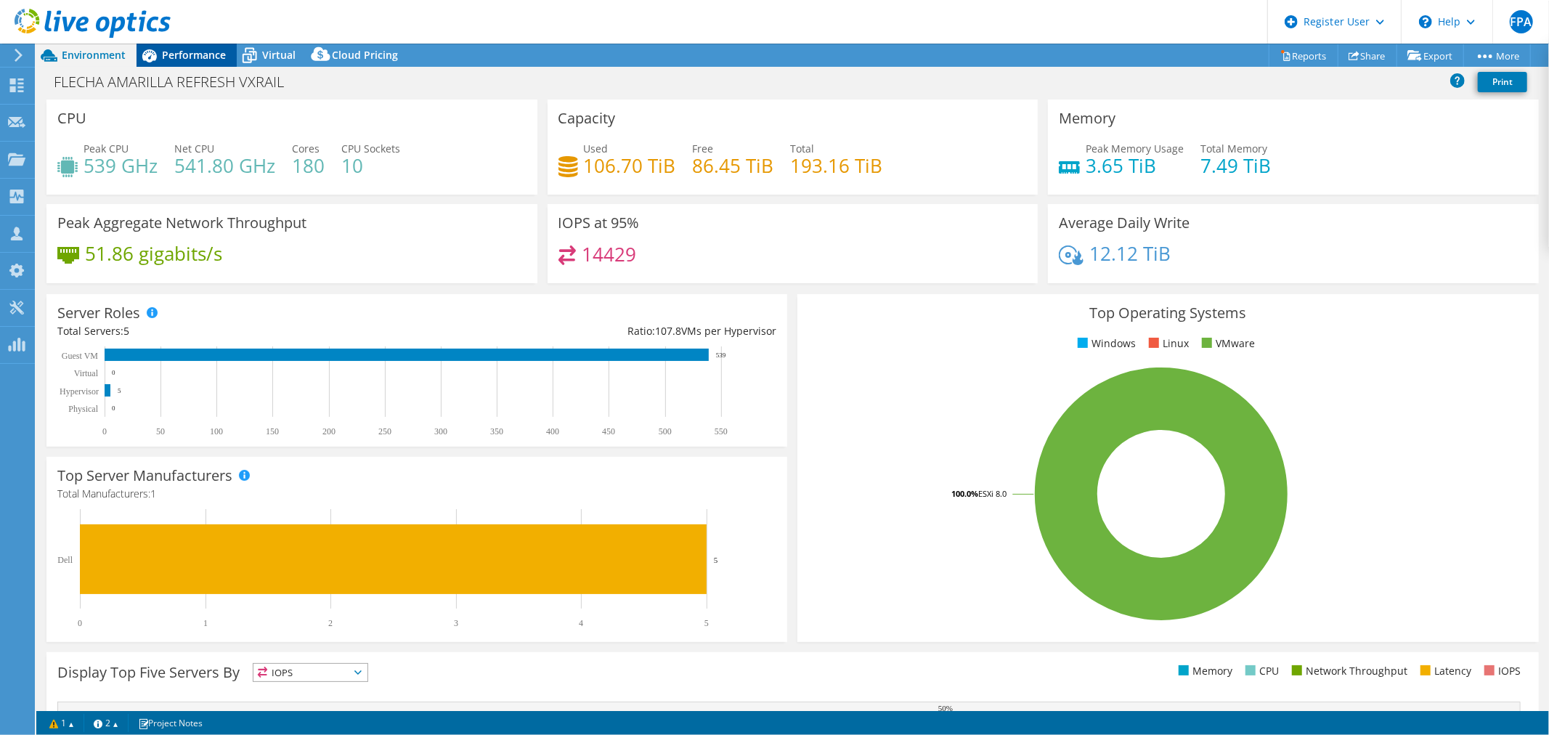
click at [207, 55] on span "Performance" at bounding box center [194, 55] width 64 height 14
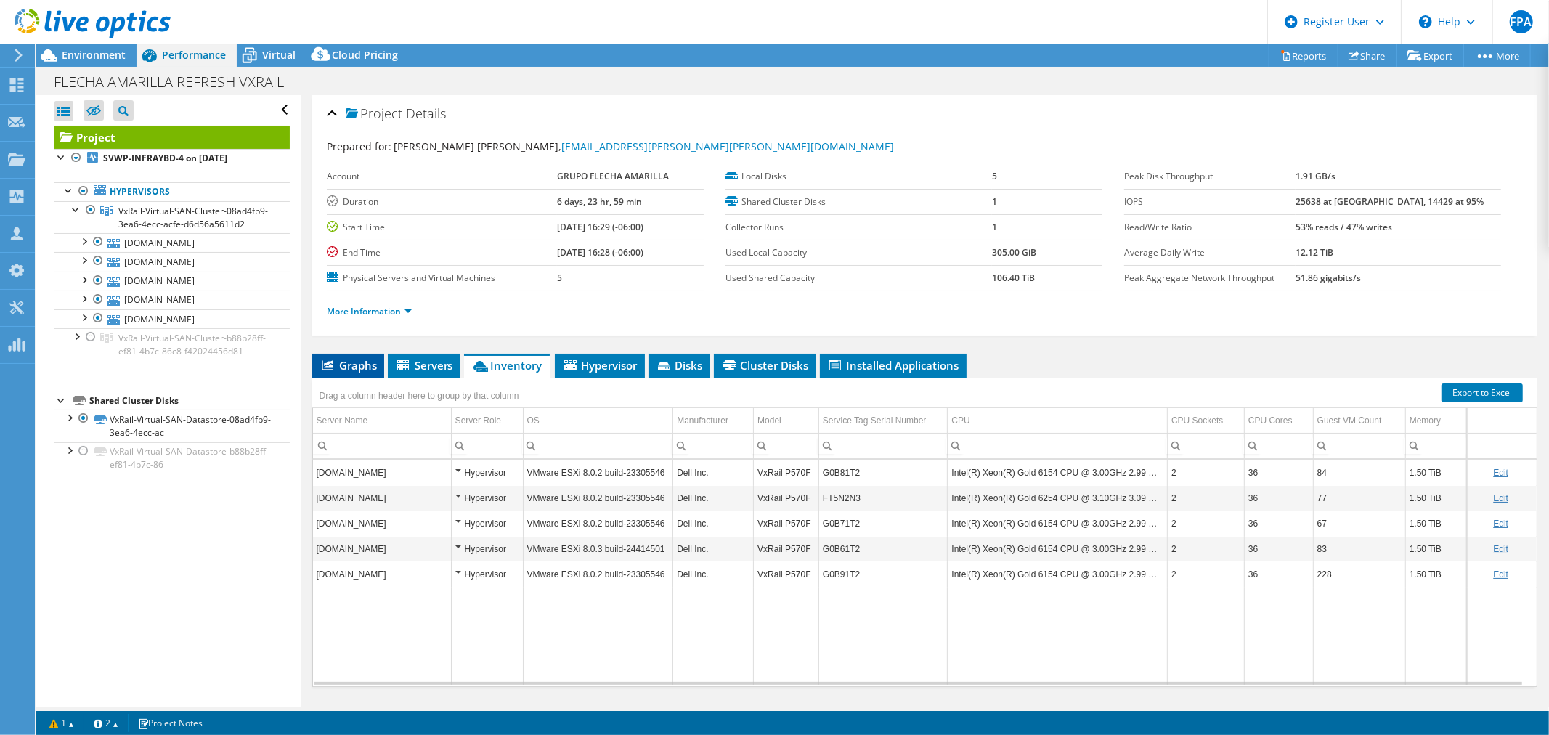
click at [356, 360] on span "Graphs" at bounding box center [348, 365] width 57 height 15
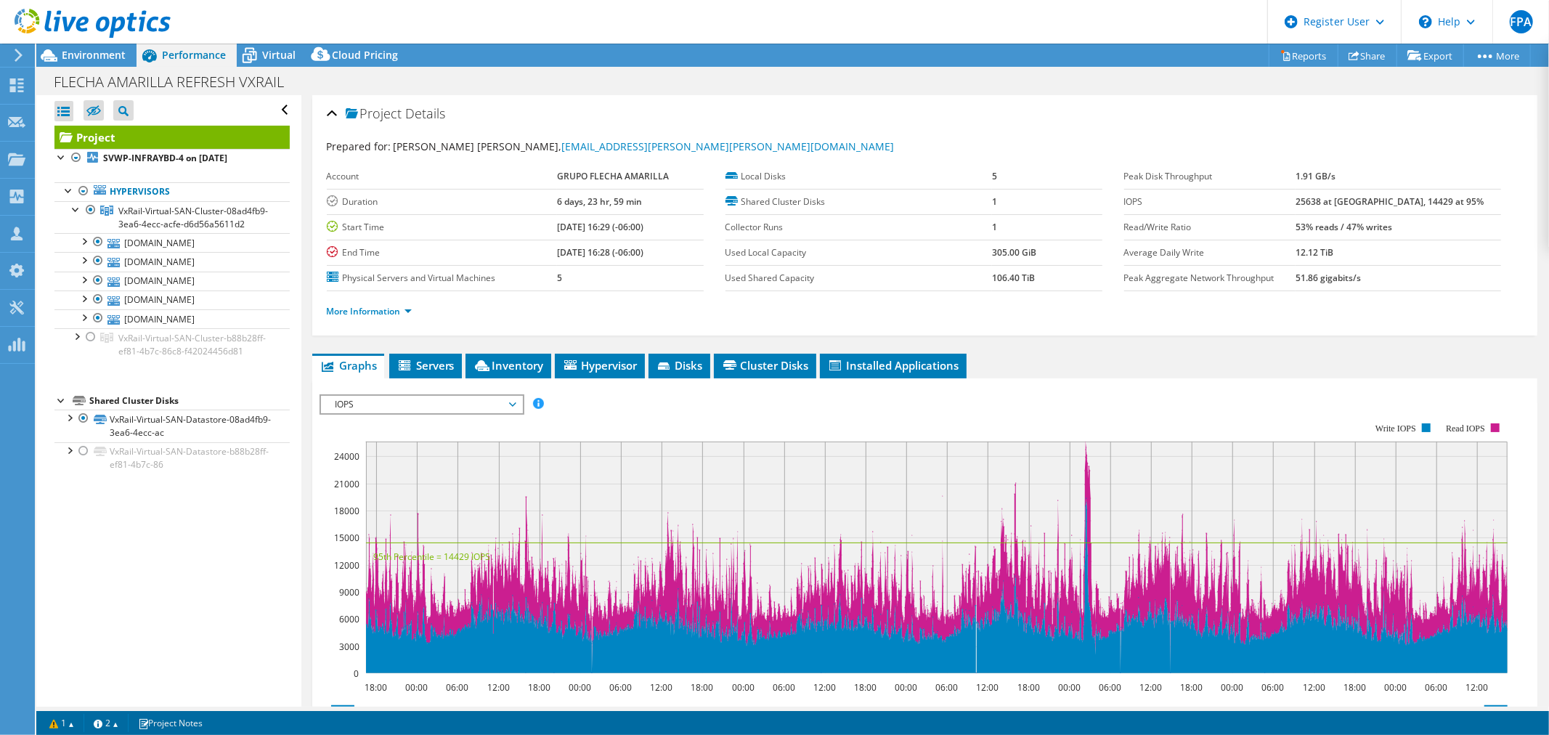
click at [510, 404] on span "IOPS" at bounding box center [421, 404] width 187 height 17
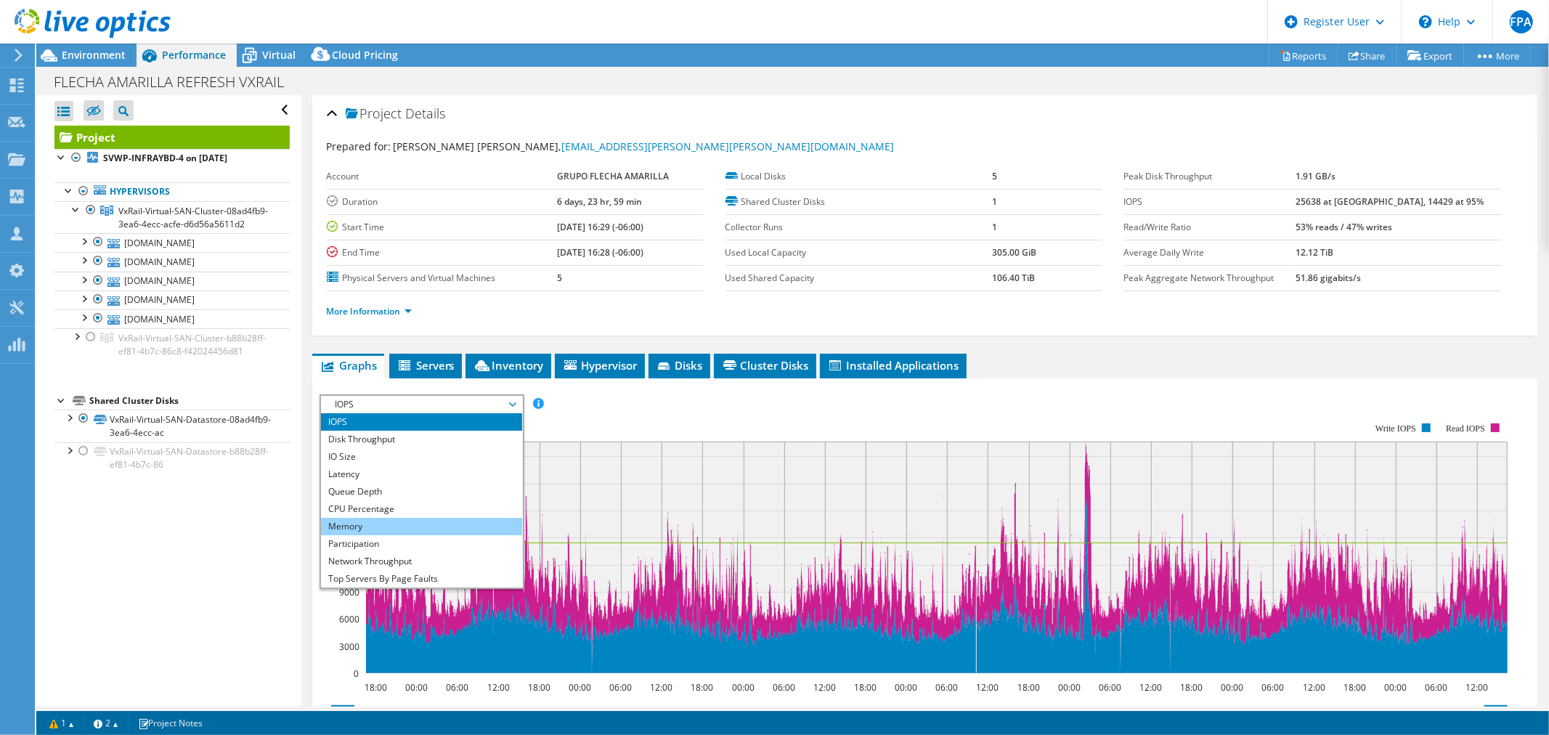
click at [402, 518] on li "Memory" at bounding box center [421, 526] width 201 height 17
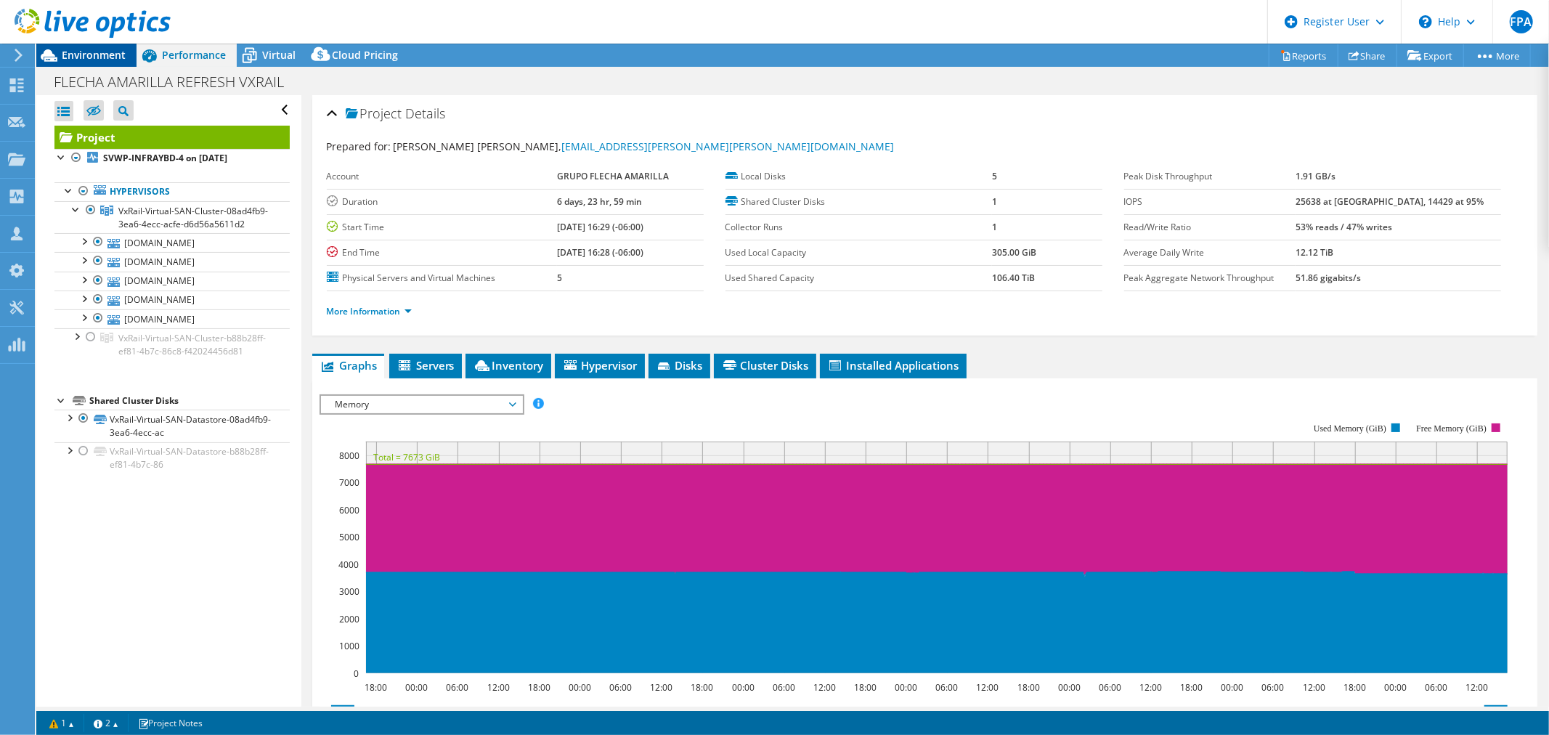
click at [89, 66] on div "Environment" at bounding box center [86, 55] width 100 height 23
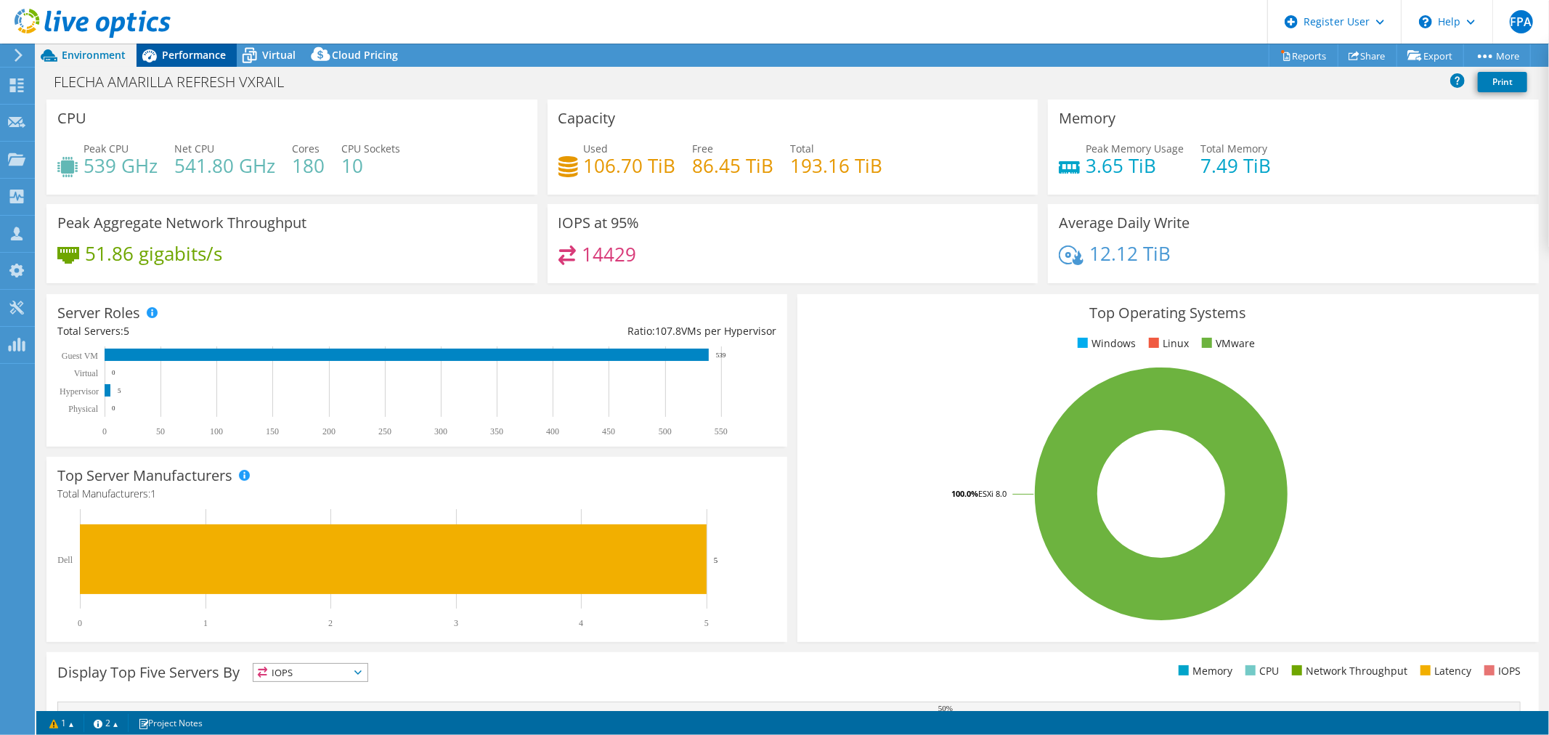
click at [192, 57] on span "Performance" at bounding box center [194, 55] width 64 height 14
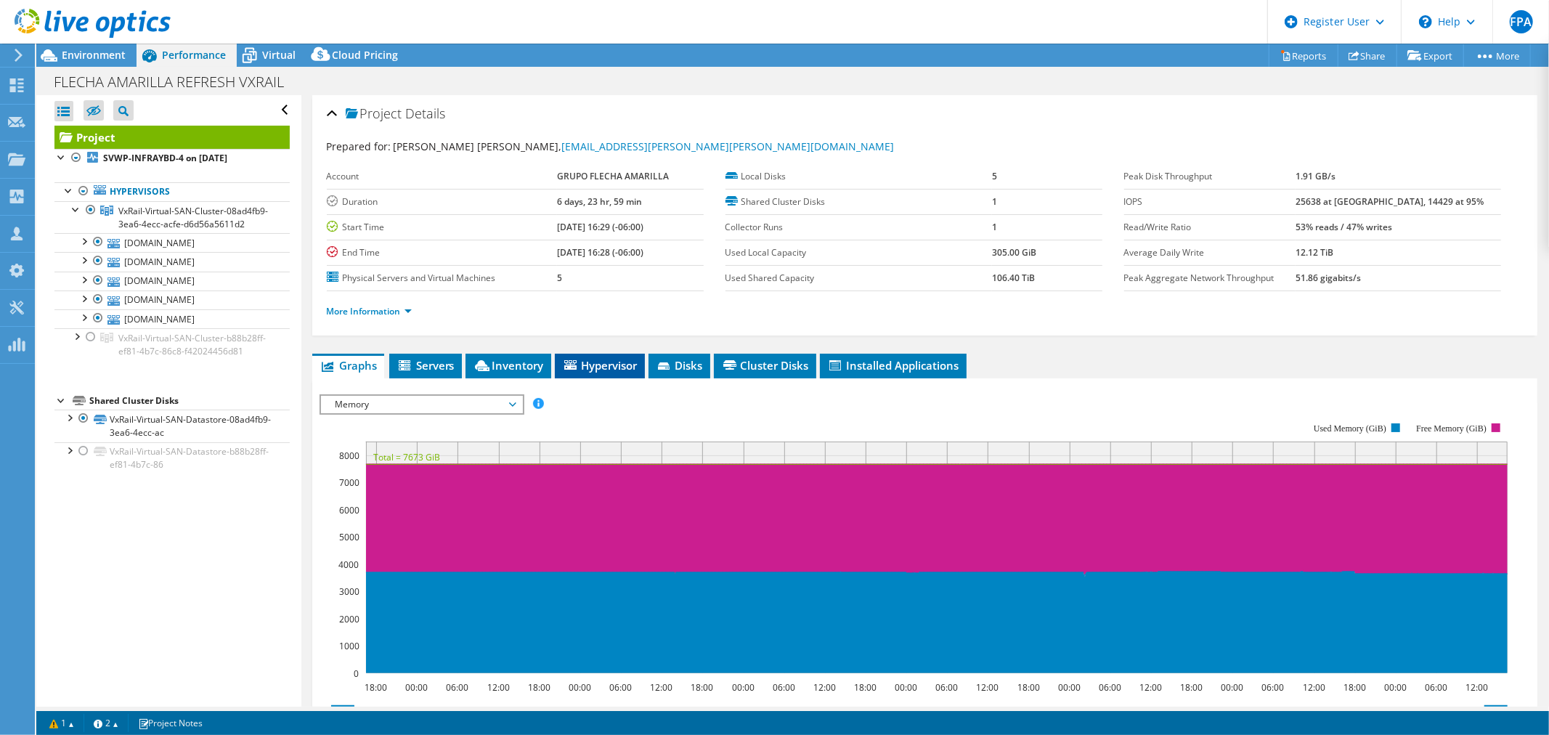
click at [607, 362] on span "Hypervisor" at bounding box center [600, 365] width 76 height 15
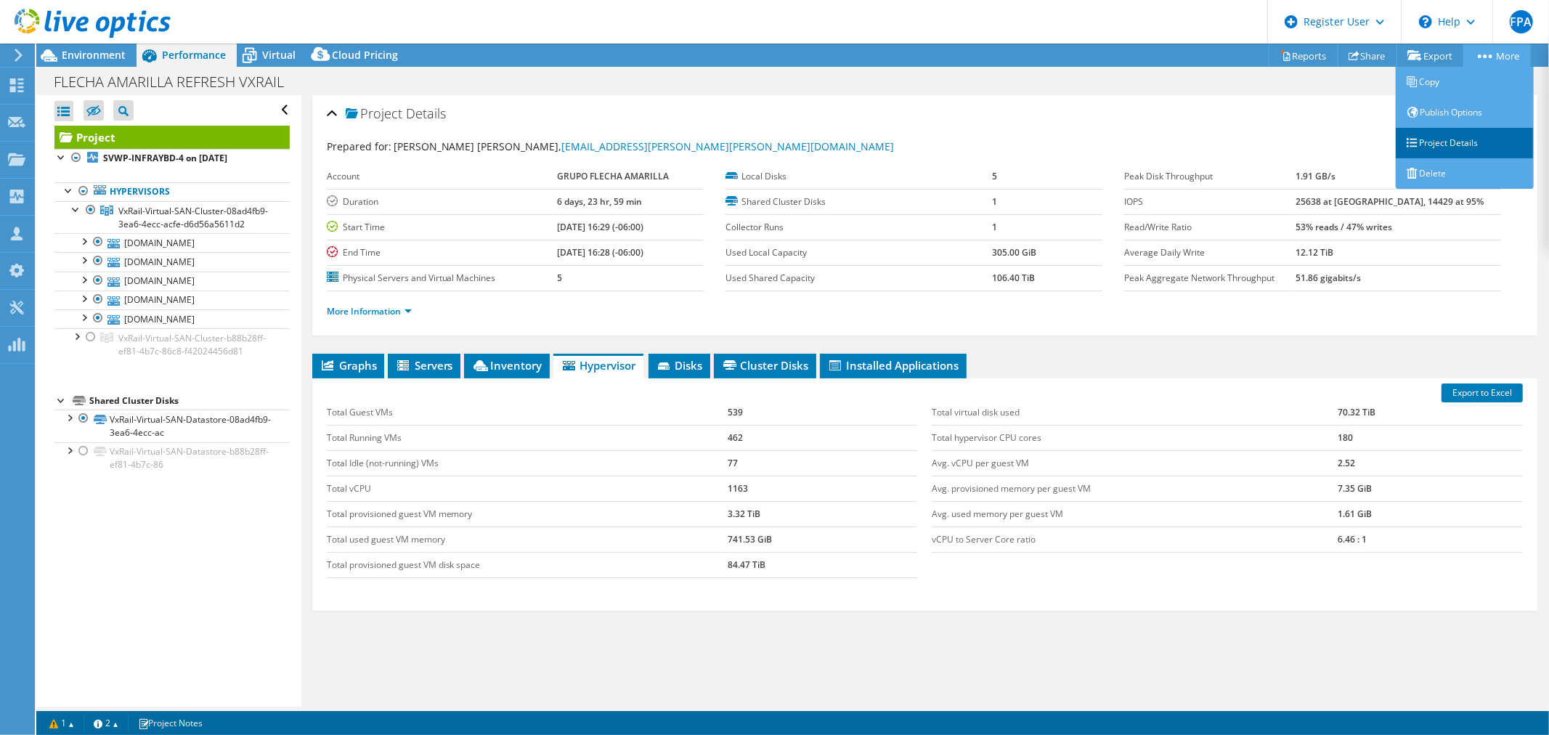
click at [1443, 142] on link "Project Details" at bounding box center [1465, 143] width 138 height 31
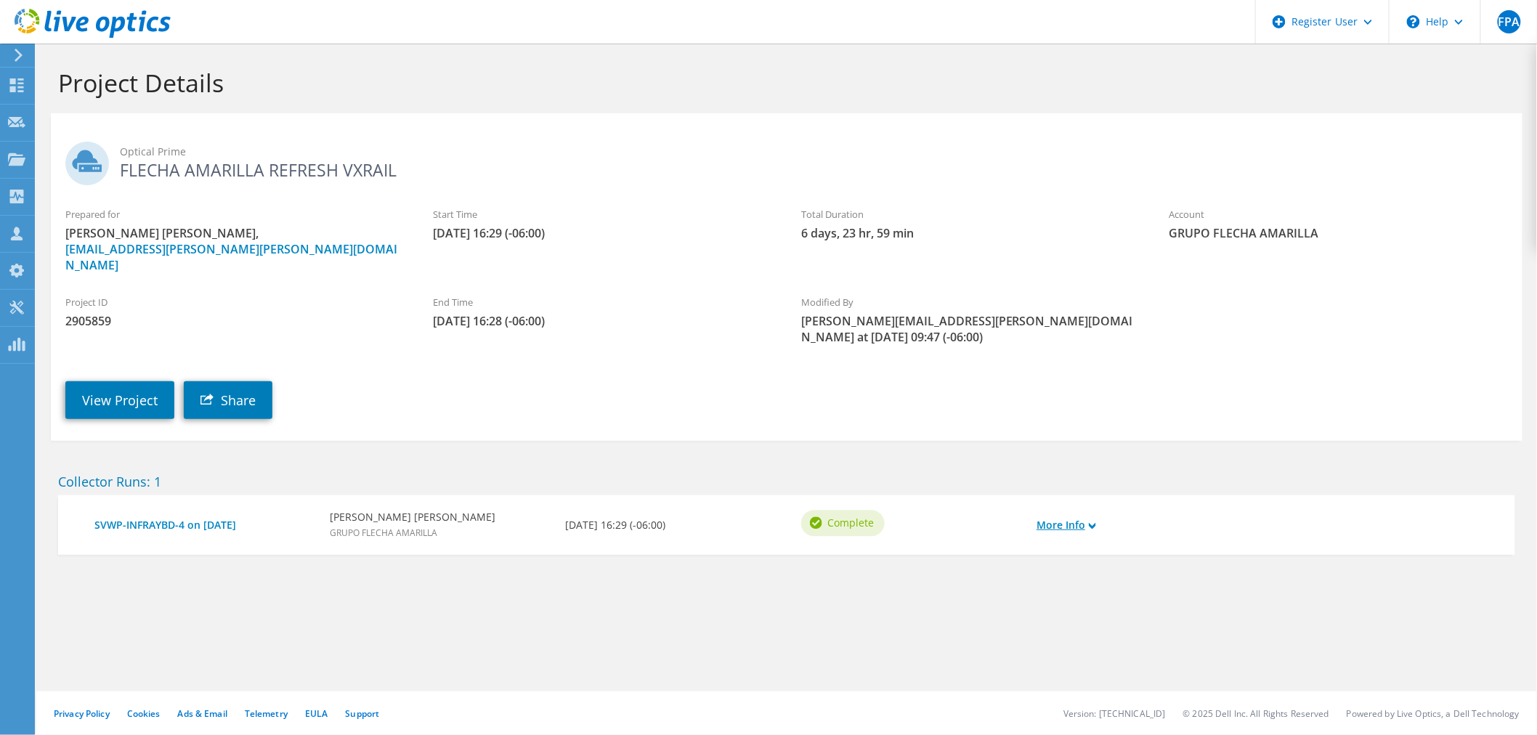
click at [1093, 522] on icon at bounding box center [1092, 525] width 7 height 7
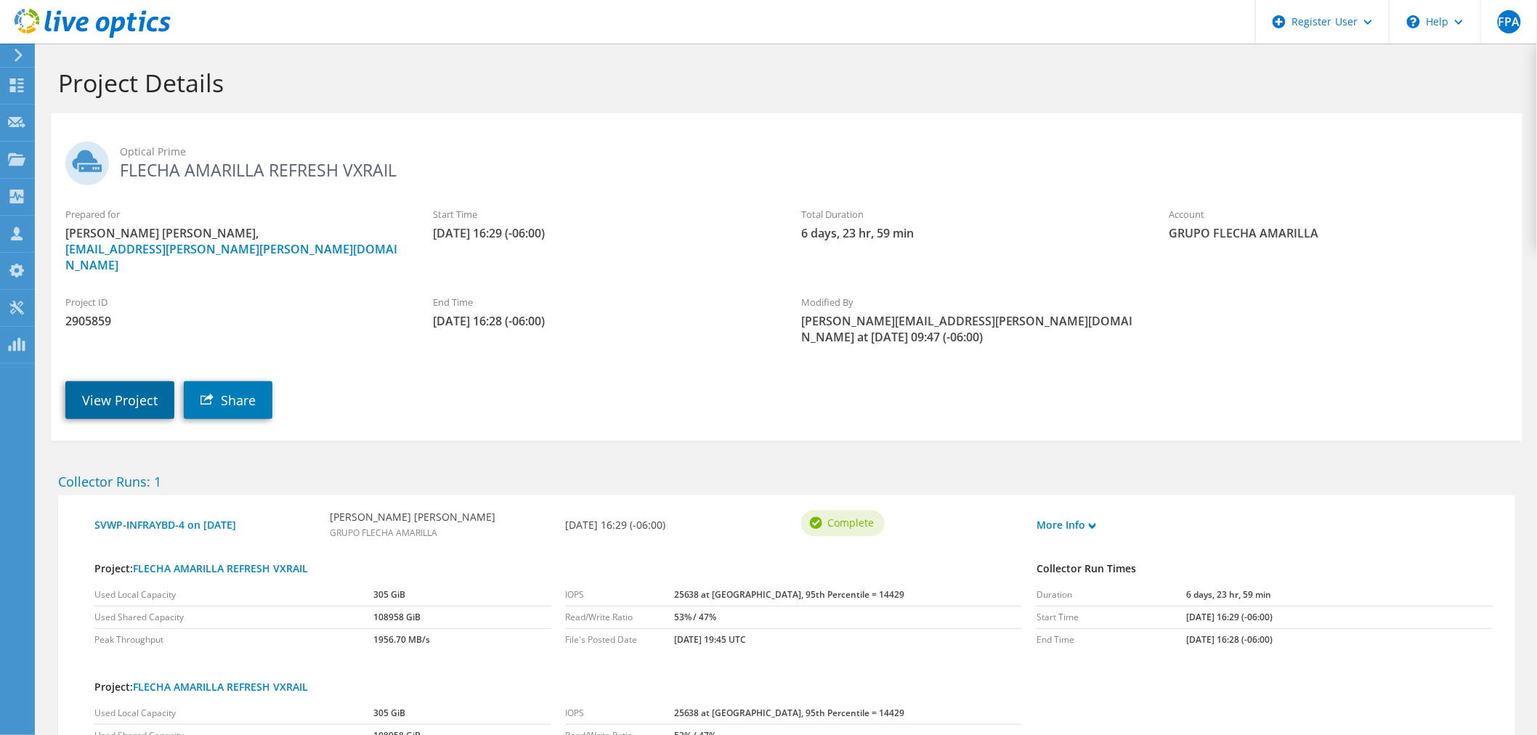
click at [146, 381] on link "View Project" at bounding box center [119, 400] width 109 height 38
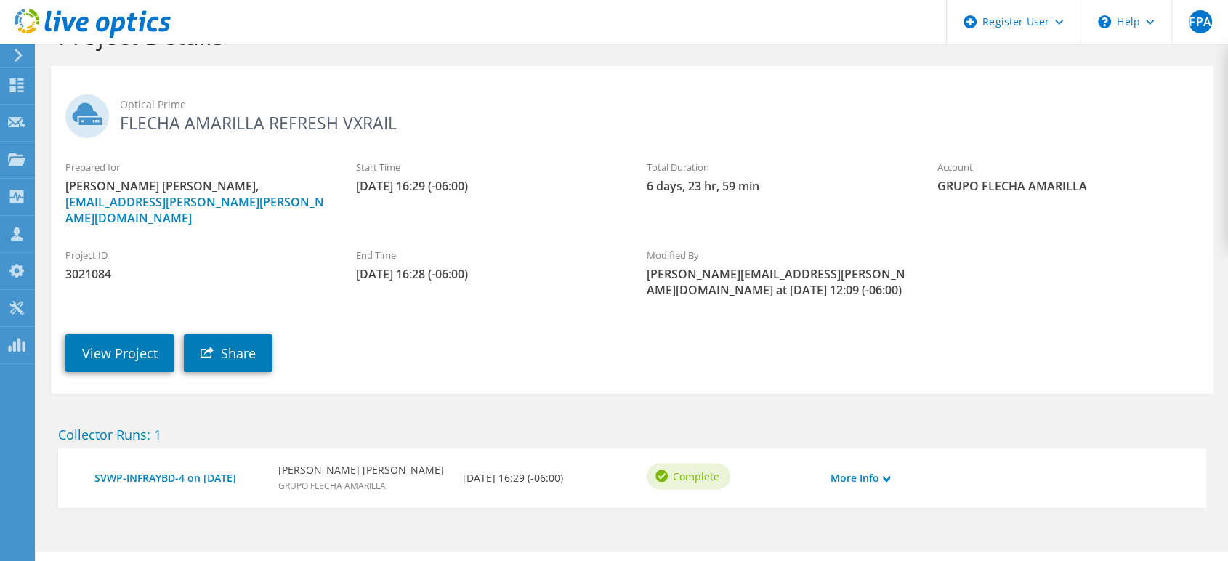
scroll to position [64, 0]
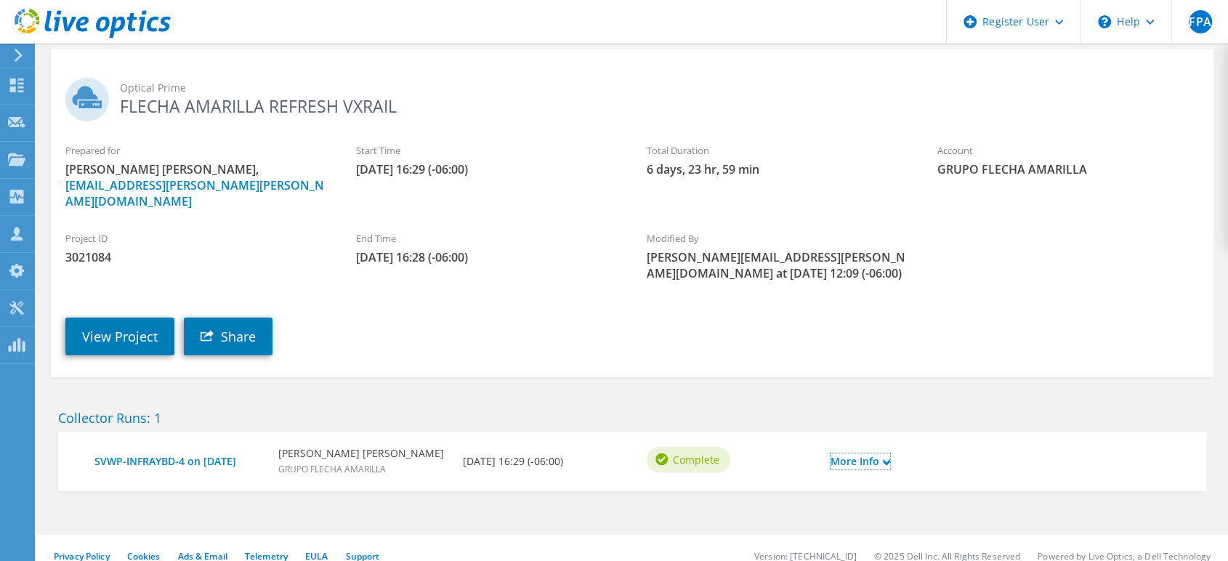
drag, startPoint x: 887, startPoint y: 446, endPoint x: 889, endPoint y: 434, distance: 11.8
click at [887, 458] on use at bounding box center [886, 461] width 7 height 7
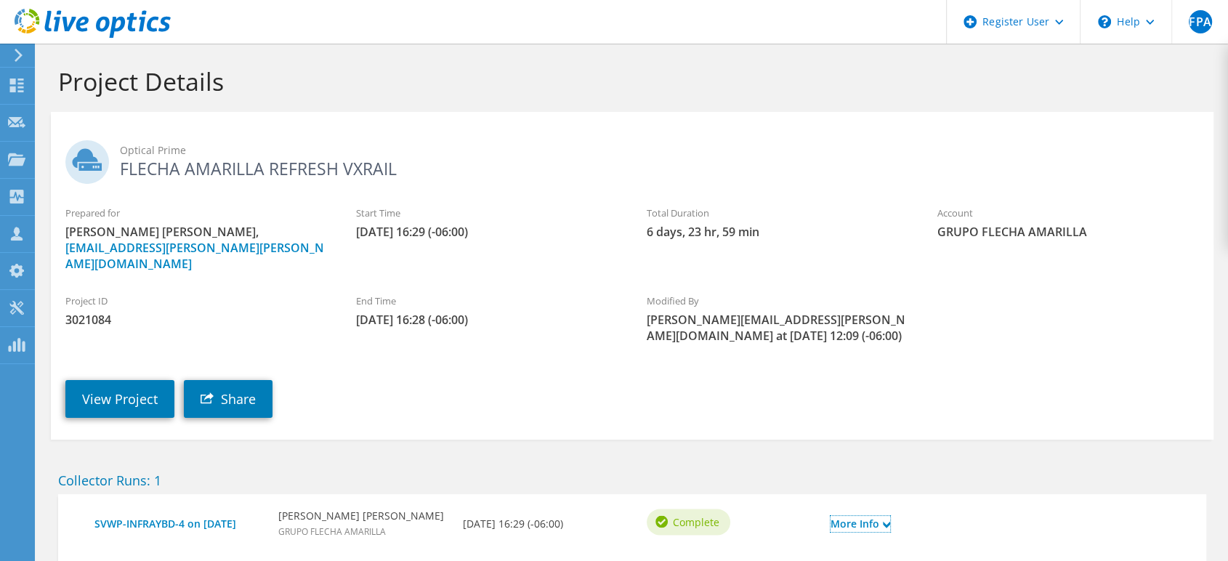
scroll to position [0, 0]
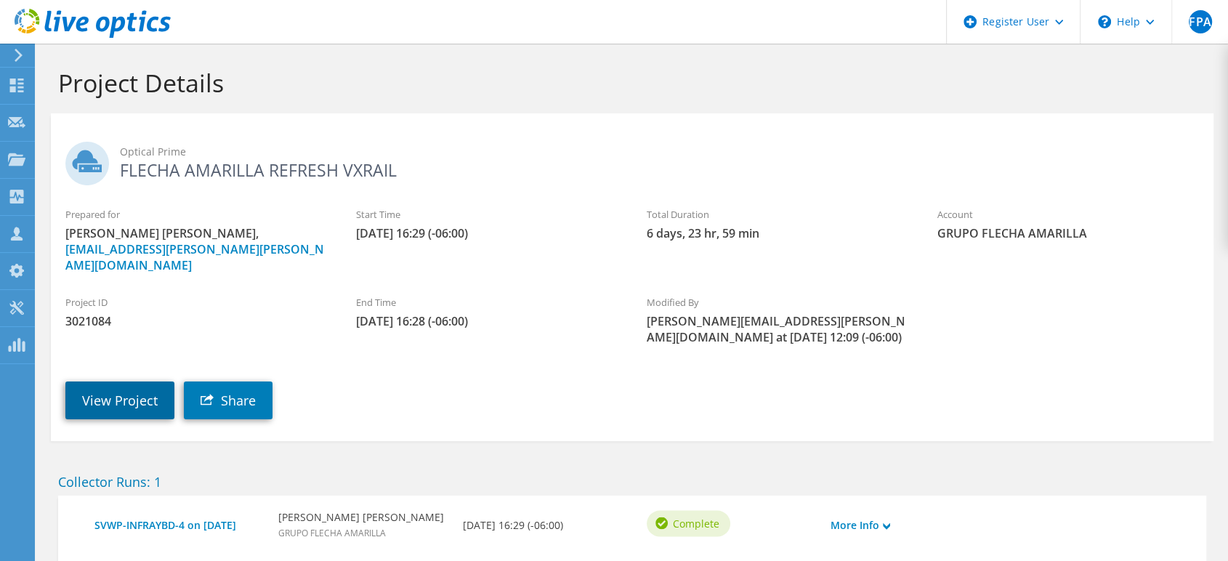
click at [131, 381] on link "View Project" at bounding box center [119, 400] width 109 height 38
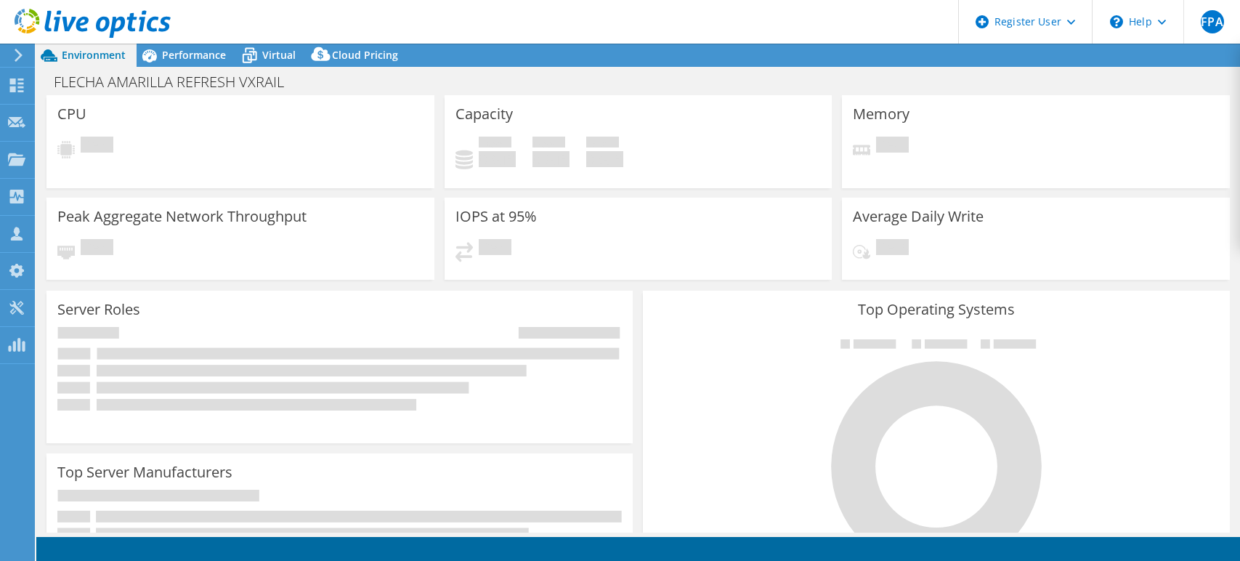
select select "USD"
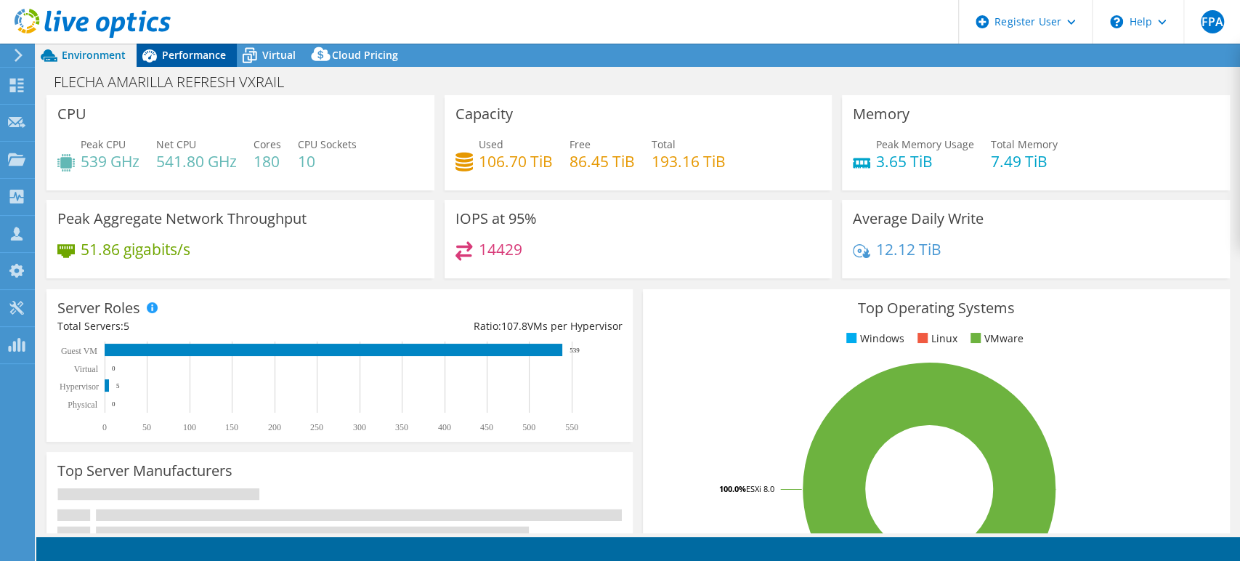
click at [204, 57] on span "Performance" at bounding box center [194, 55] width 64 height 14
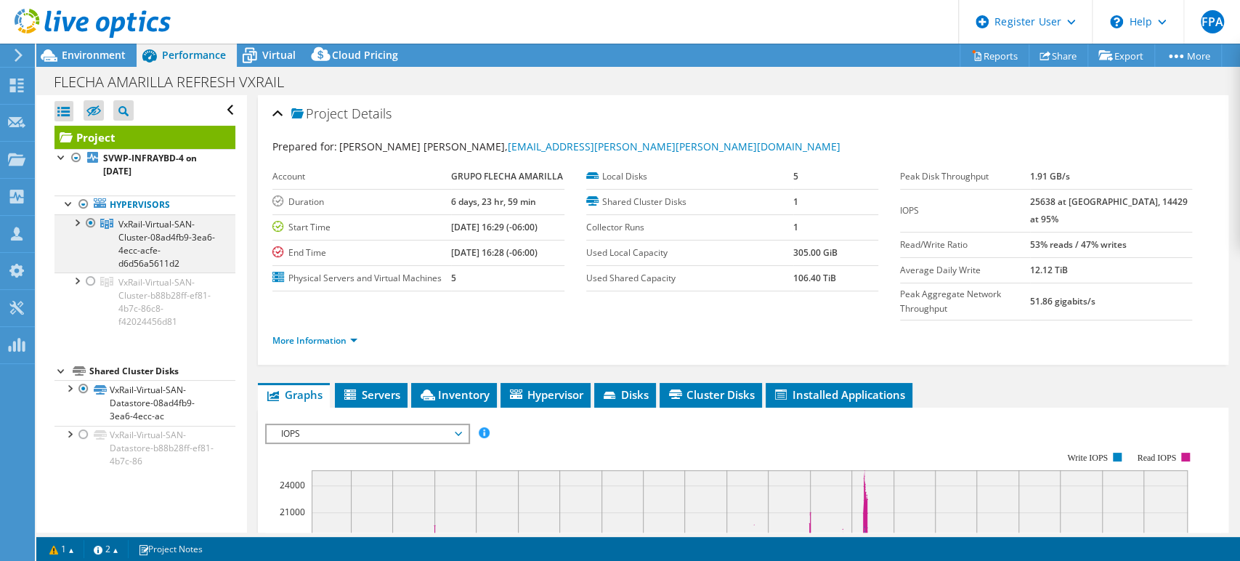
click at [93, 226] on div at bounding box center [91, 222] width 15 height 17
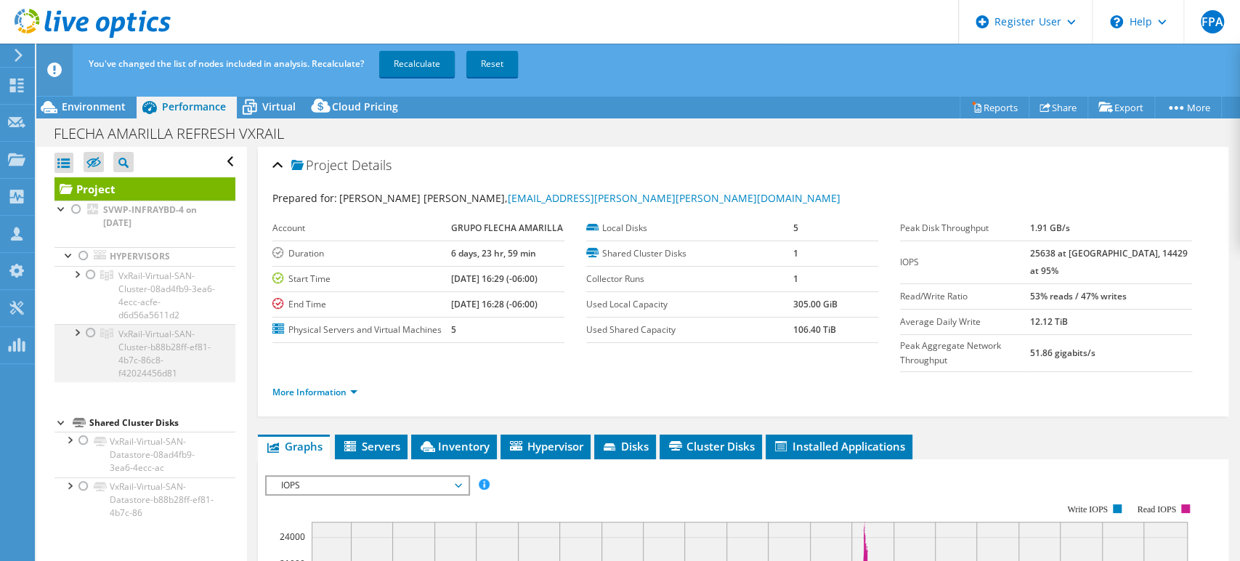
click at [92, 333] on div at bounding box center [91, 332] width 15 height 17
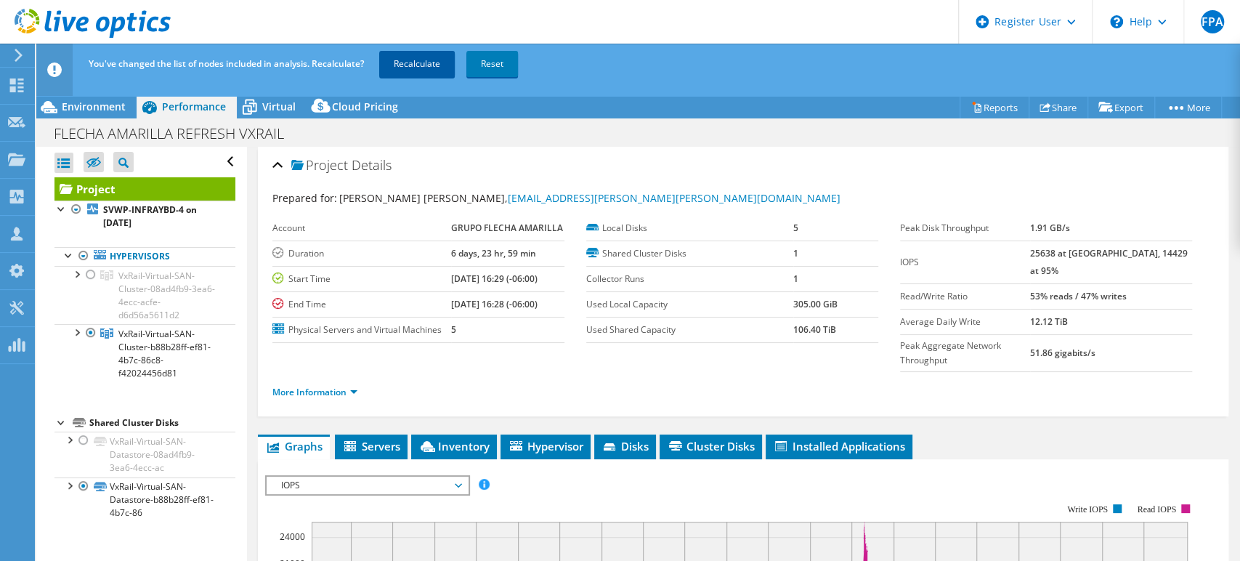
click at [405, 62] on link "Recalculate" at bounding box center [417, 64] width 76 height 26
click at [353, 386] on link "More Information" at bounding box center [314, 392] width 85 height 12
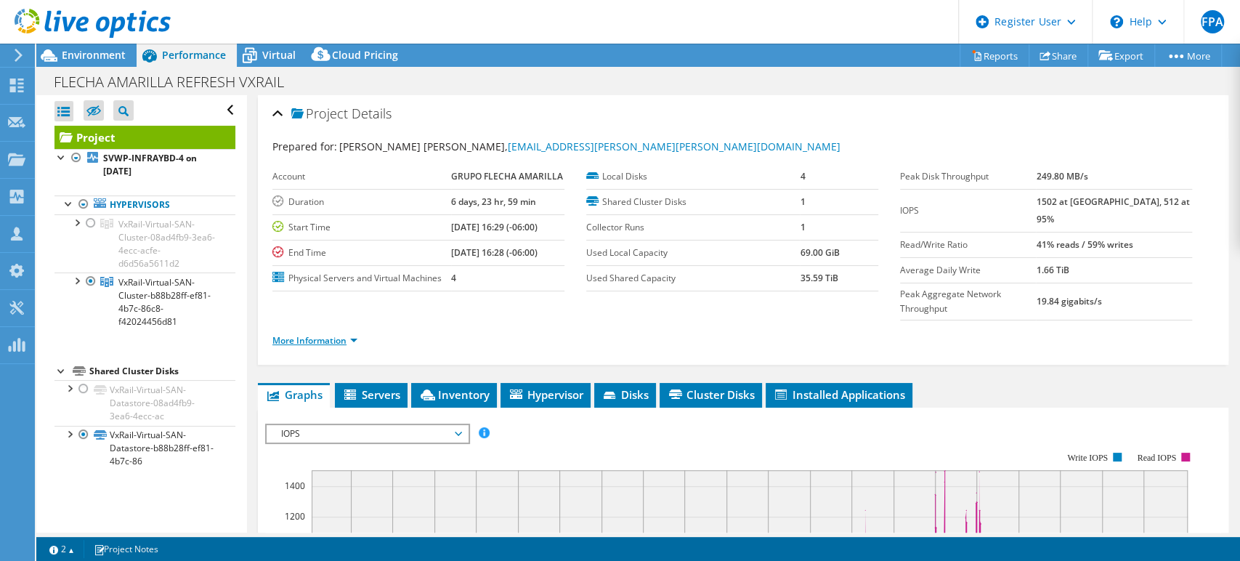
click at [355, 334] on link "More Information" at bounding box center [314, 340] width 85 height 12
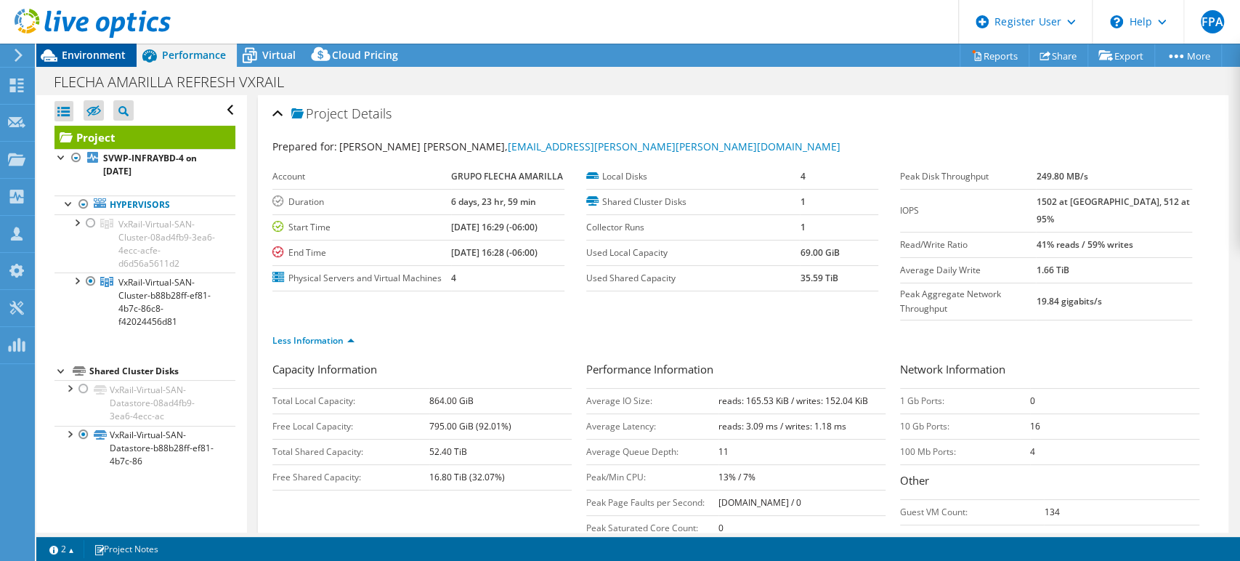
click at [113, 55] on span "Environment" at bounding box center [94, 55] width 64 height 14
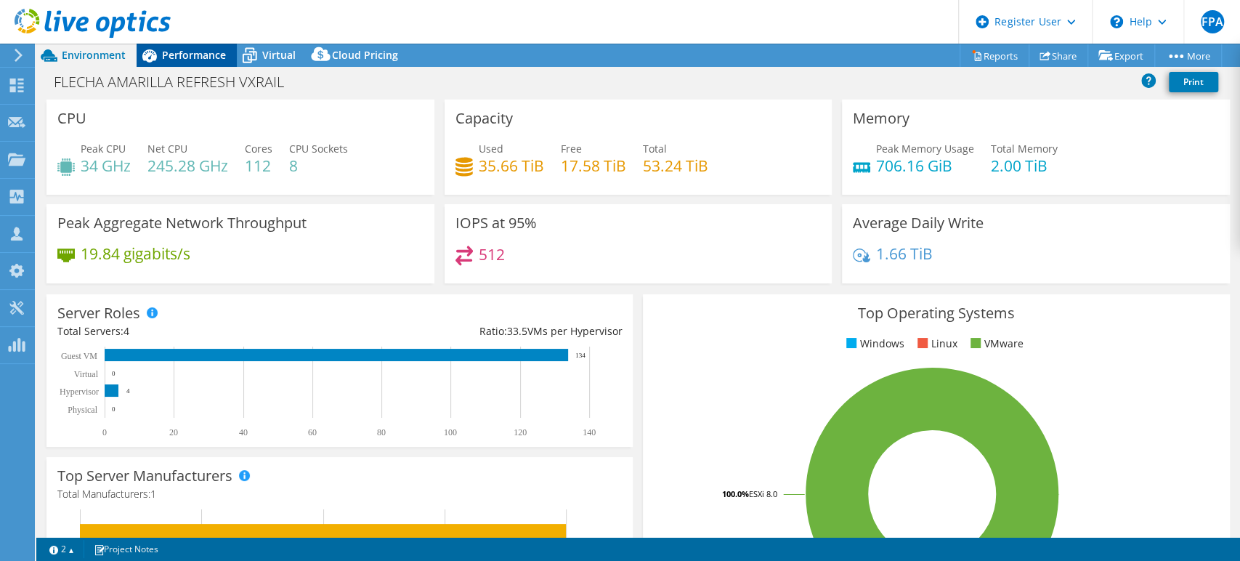
click at [195, 59] on span "Performance" at bounding box center [194, 55] width 64 height 14
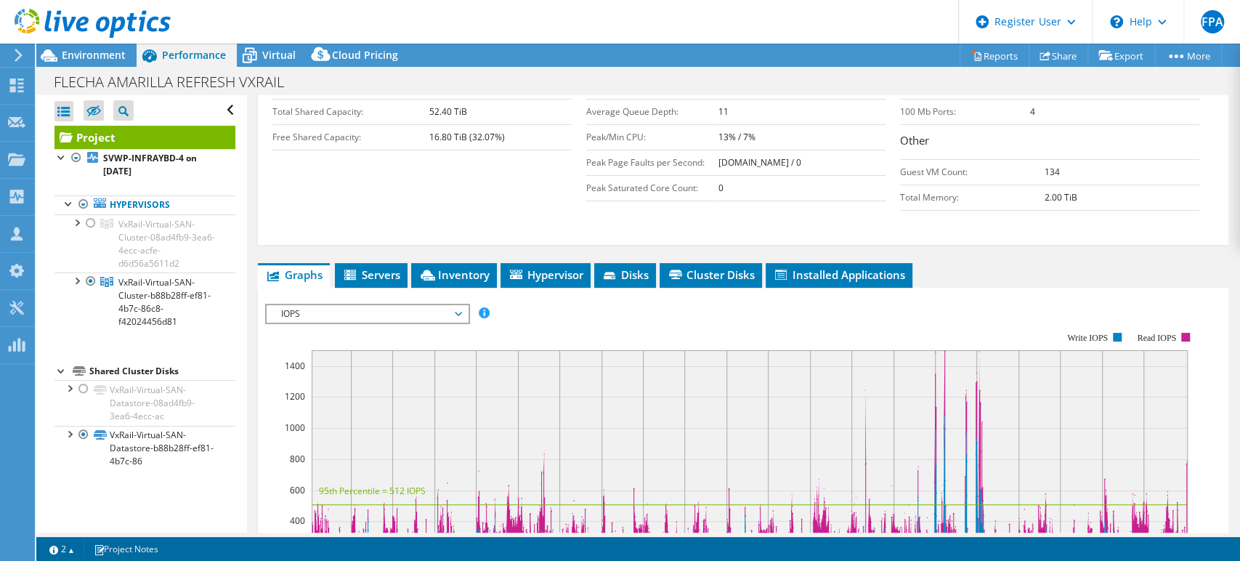
scroll to position [242, 0]
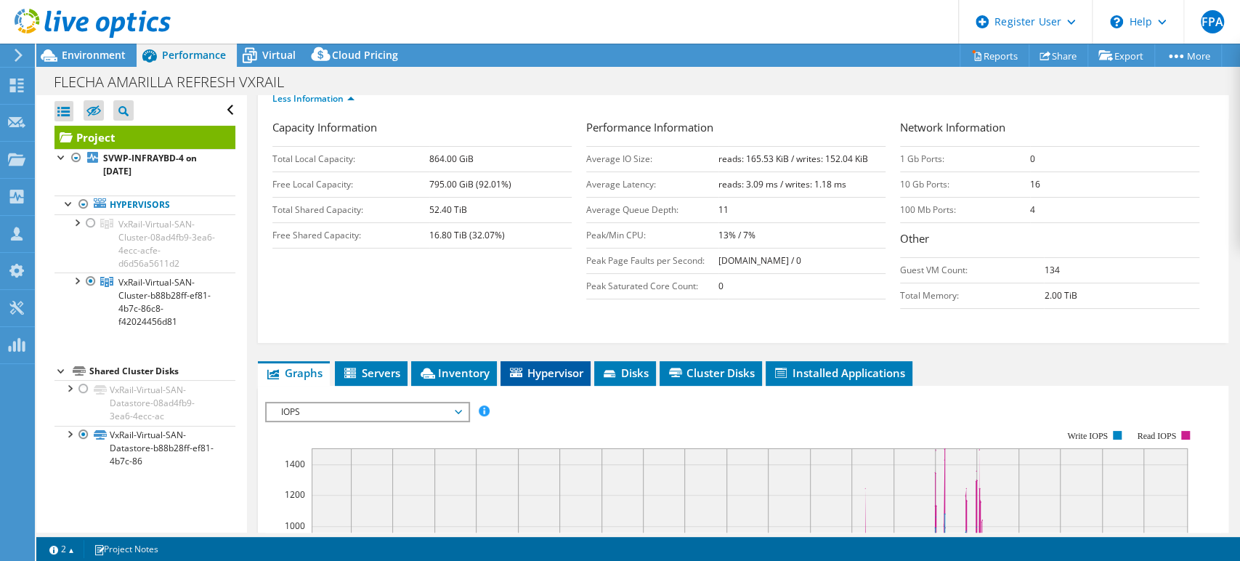
click at [569, 365] on span "Hypervisor" at bounding box center [546, 372] width 76 height 15
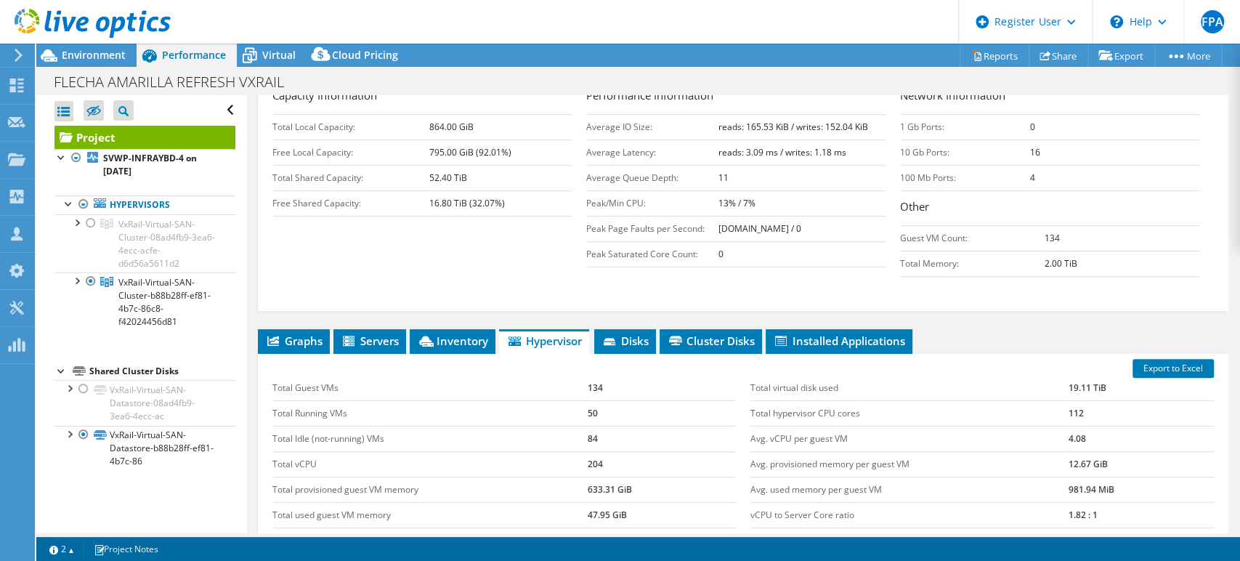
scroll to position [323, 0]
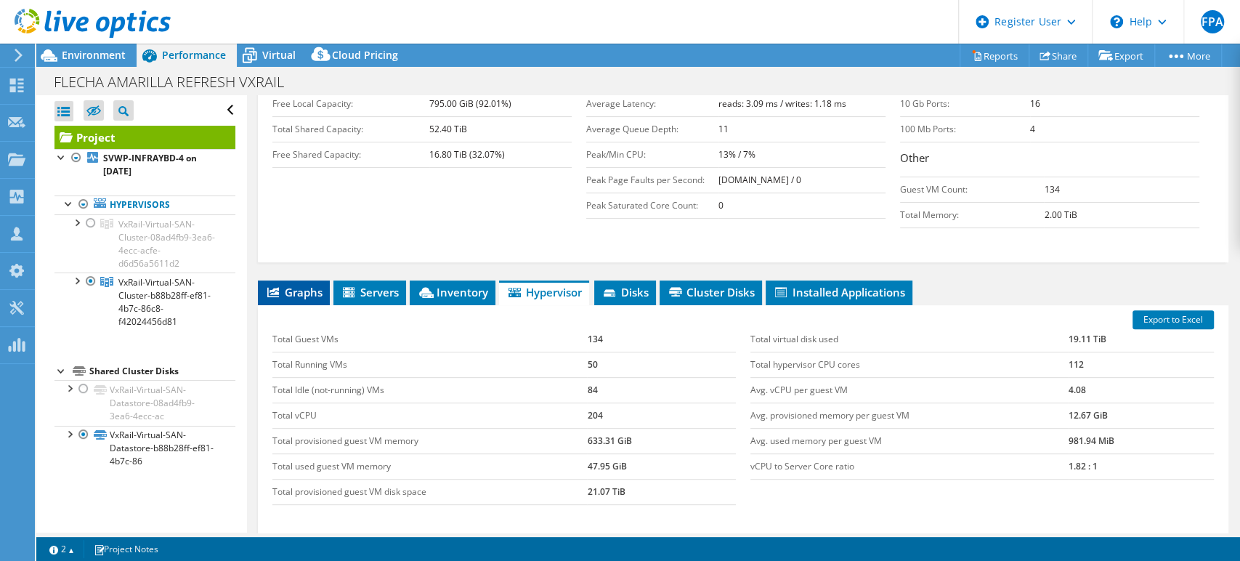
click at [292, 285] on span "Graphs" at bounding box center [293, 292] width 57 height 15
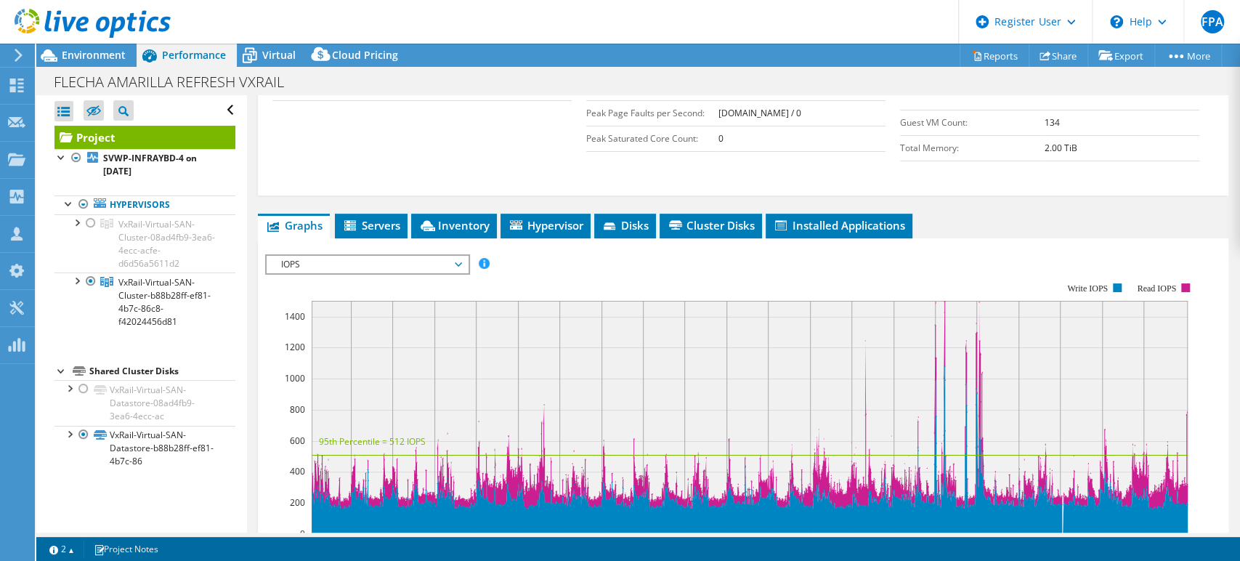
scroll to position [484, 0]
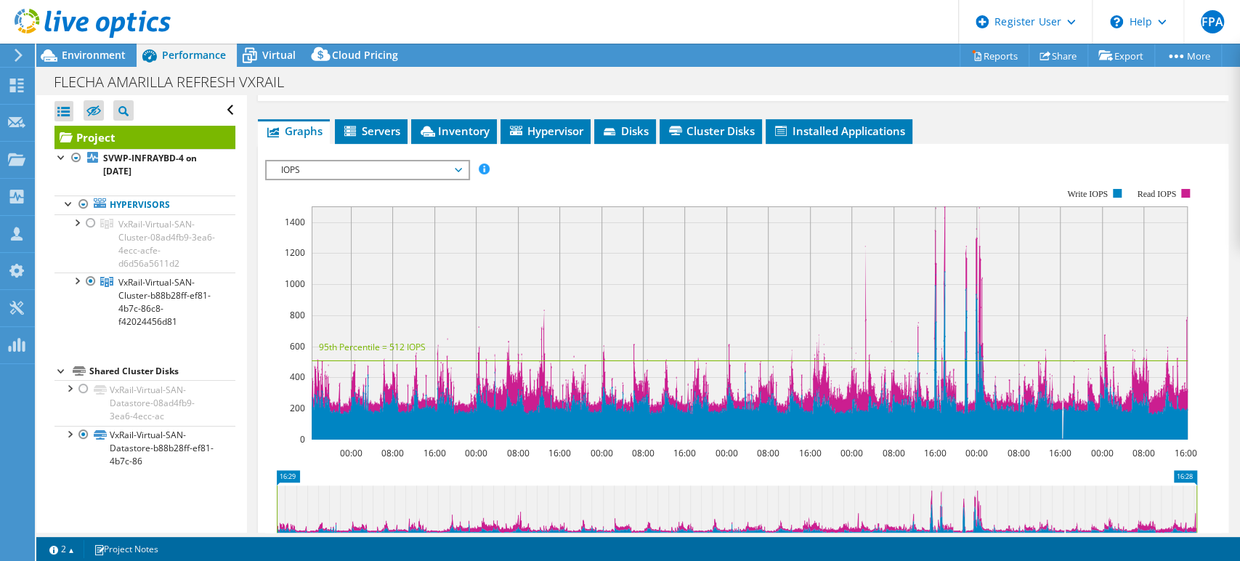
click at [458, 161] on span "IOPS" at bounding box center [367, 169] width 187 height 17
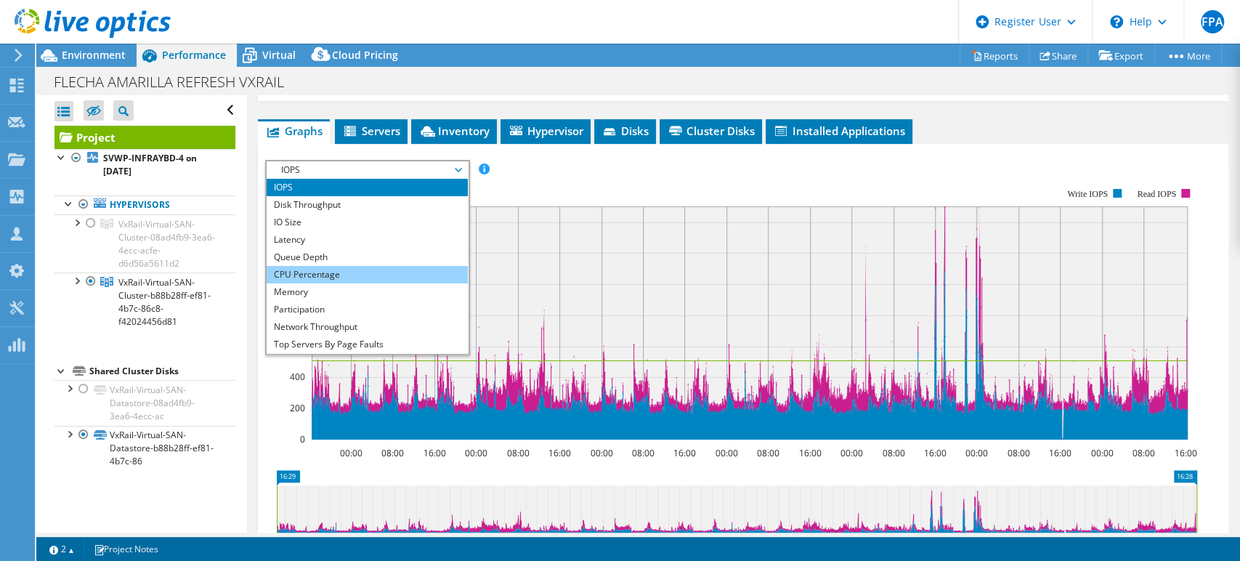
click at [367, 266] on li "CPU Percentage" at bounding box center [367, 274] width 201 height 17
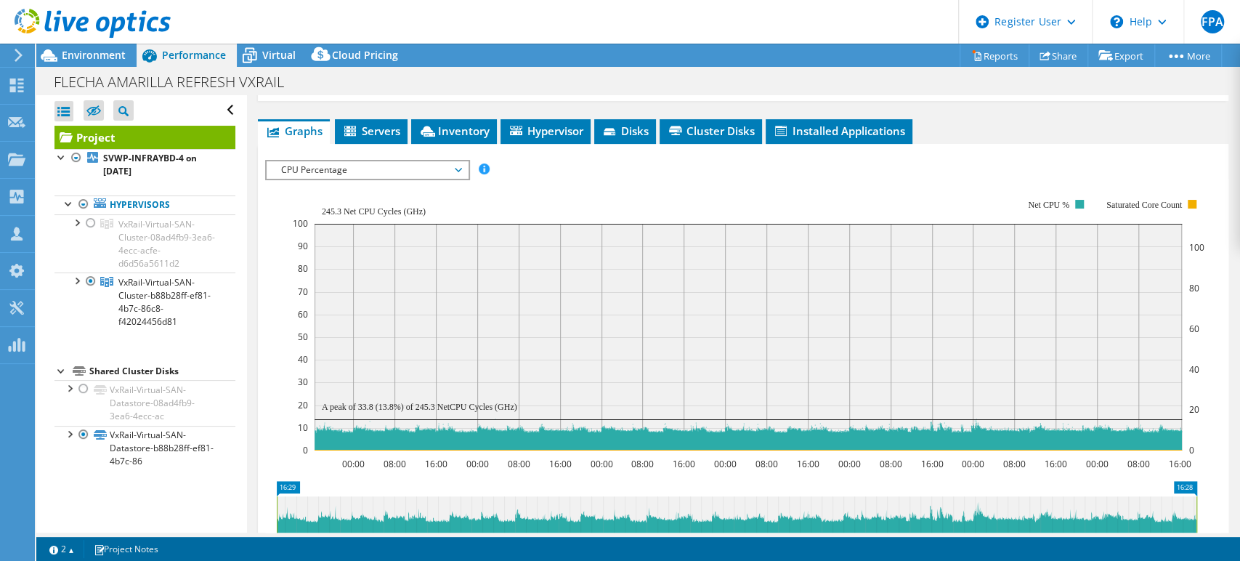
click at [461, 161] on span "CPU Percentage" at bounding box center [367, 169] width 201 height 17
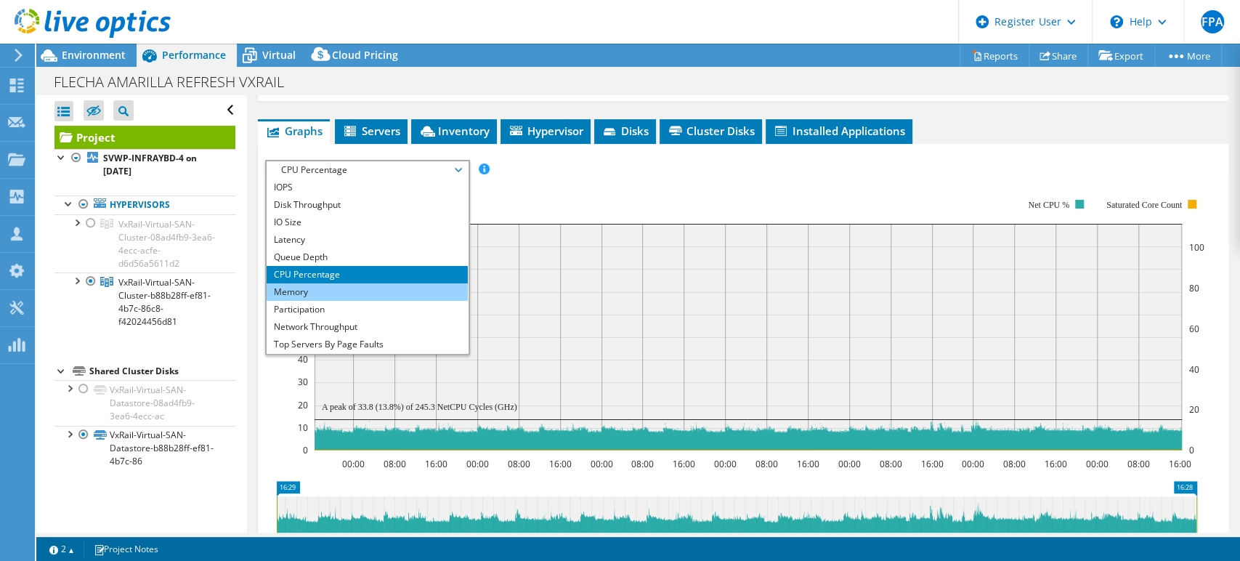
click at [357, 283] on li "Memory" at bounding box center [367, 291] width 201 height 17
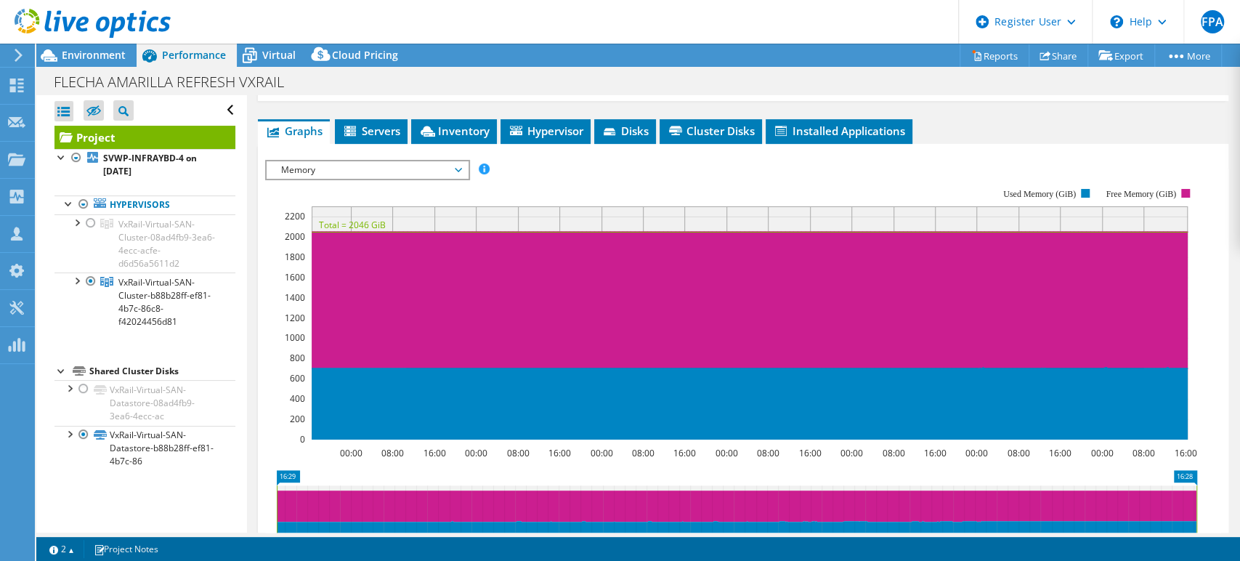
click at [461, 161] on span "Memory" at bounding box center [367, 169] width 201 height 17
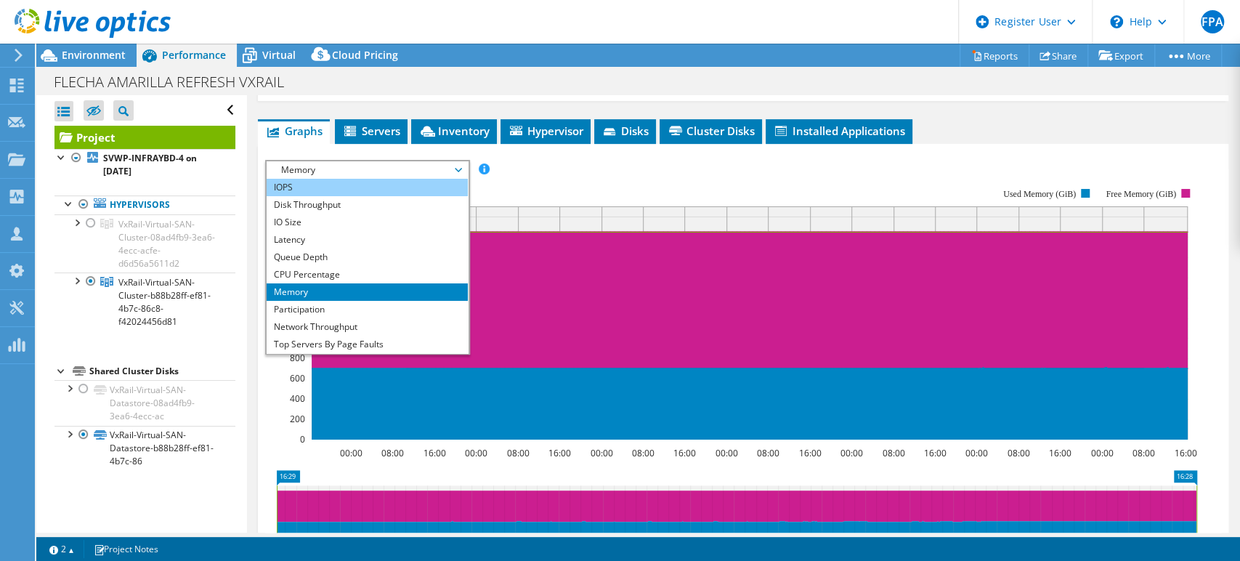
click at [324, 179] on li "IOPS" at bounding box center [367, 187] width 201 height 17
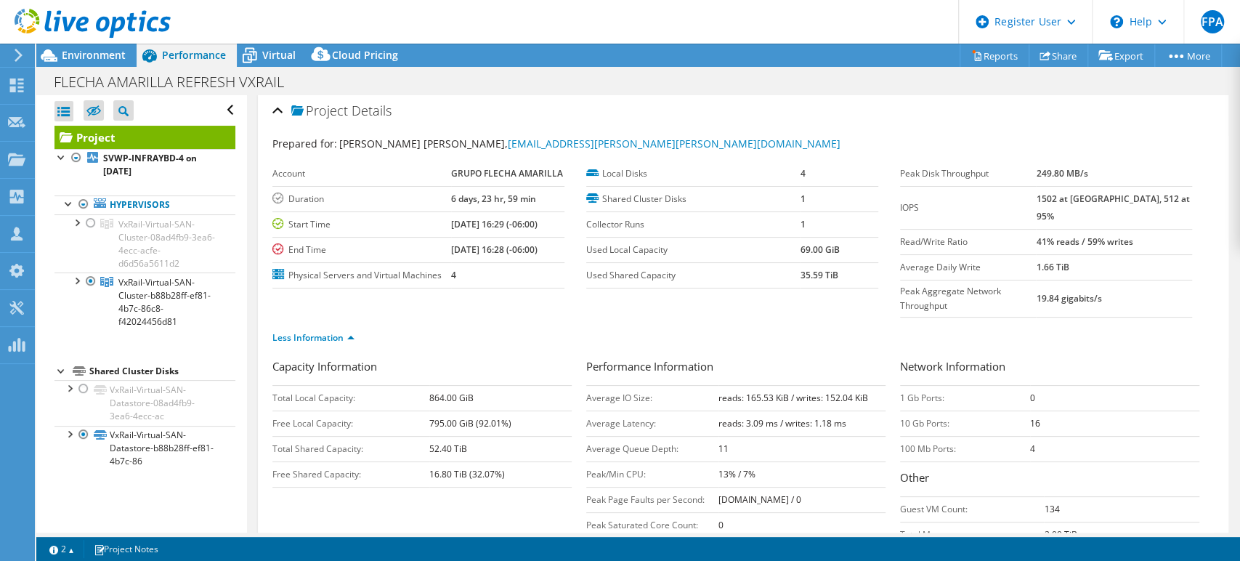
scroll to position [0, 0]
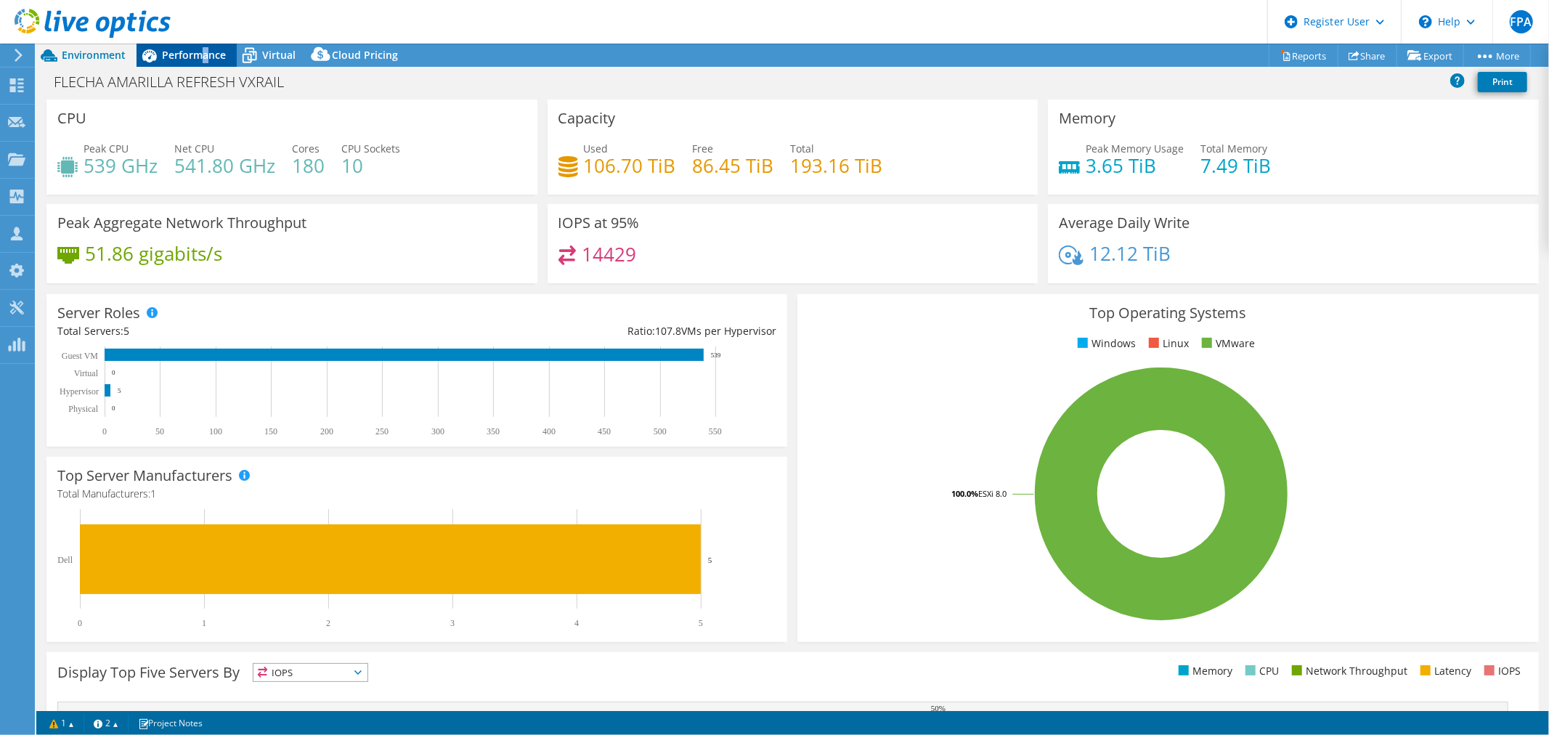
click at [204, 52] on span "Performance" at bounding box center [194, 55] width 64 height 14
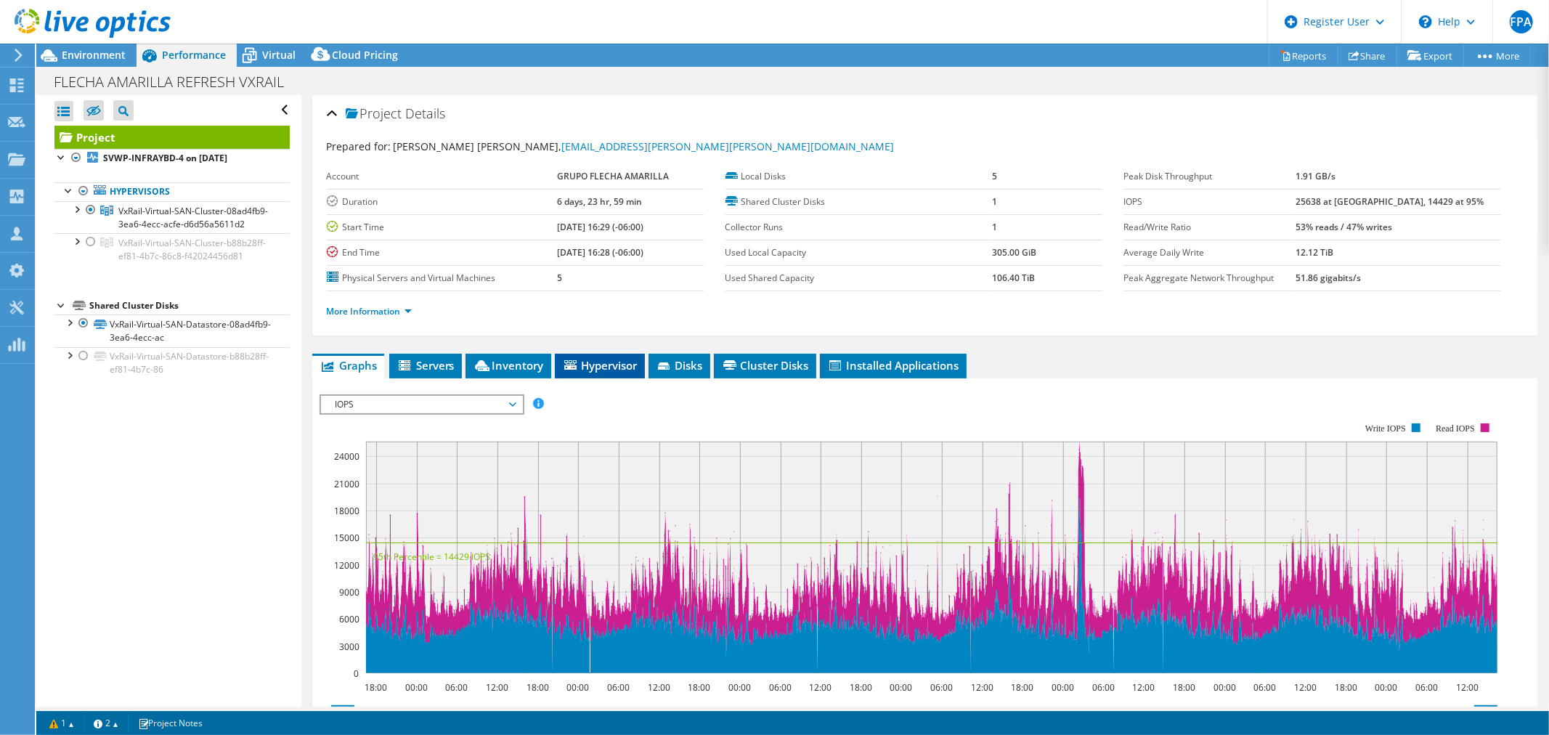
click at [608, 370] on span "Hypervisor" at bounding box center [600, 365] width 76 height 15
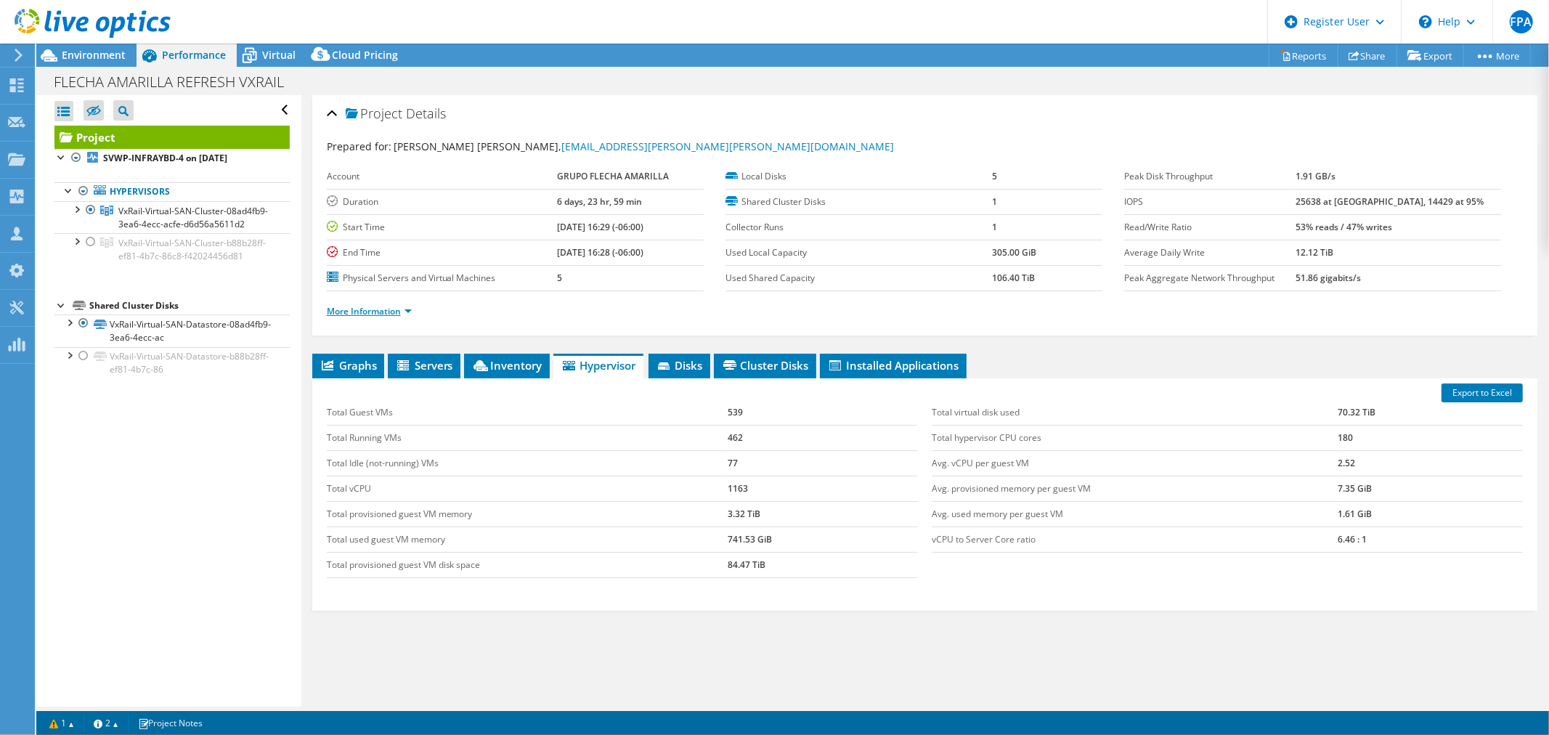
click at [410, 311] on link "More Information" at bounding box center [369, 311] width 85 height 12
